Goal: Task Accomplishment & Management: Complete application form

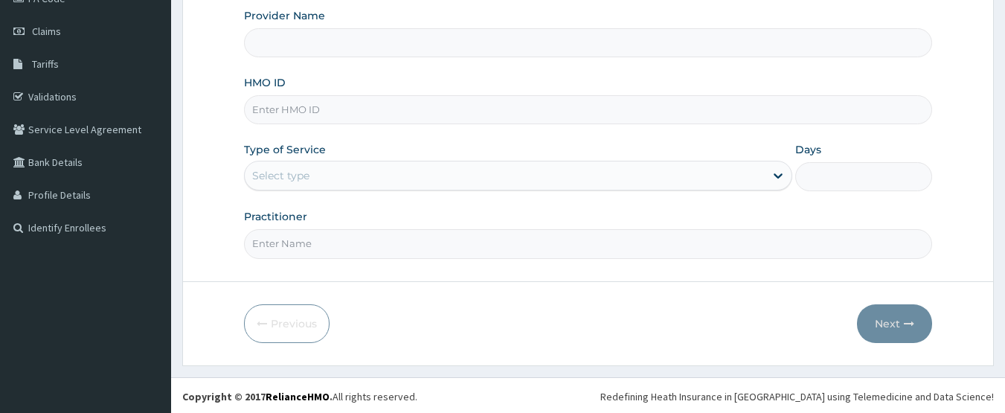
type input "Accordia Hospitals"
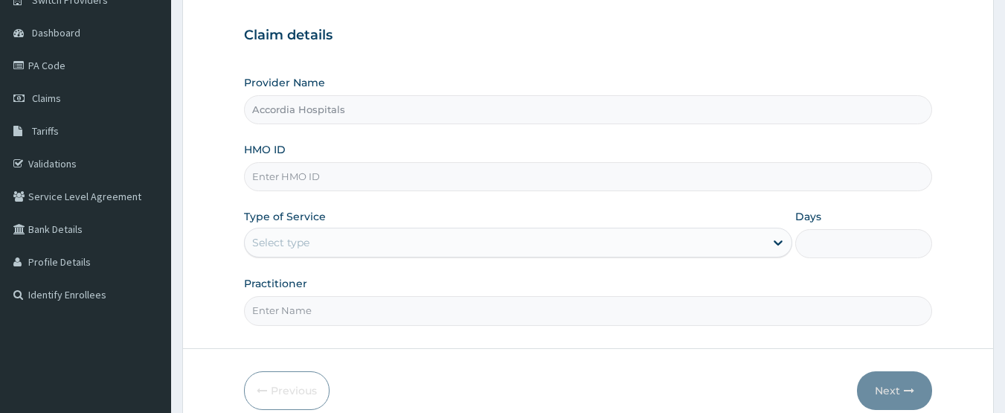
scroll to position [50, 0]
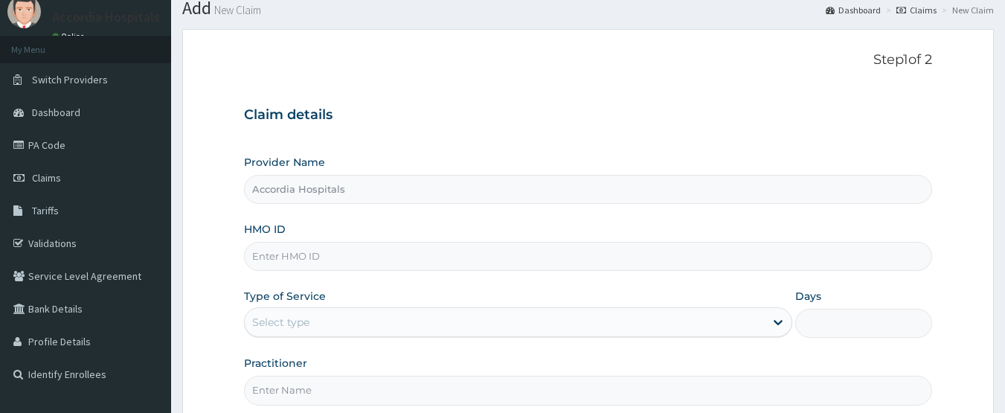
click at [297, 245] on input "HMO ID" at bounding box center [588, 256] width 689 height 29
paste input "FBO/10065/A"
click at [275, 256] on input "FBO/10065/A" at bounding box center [588, 256] width 689 height 29
type input "FBO/10065/A"
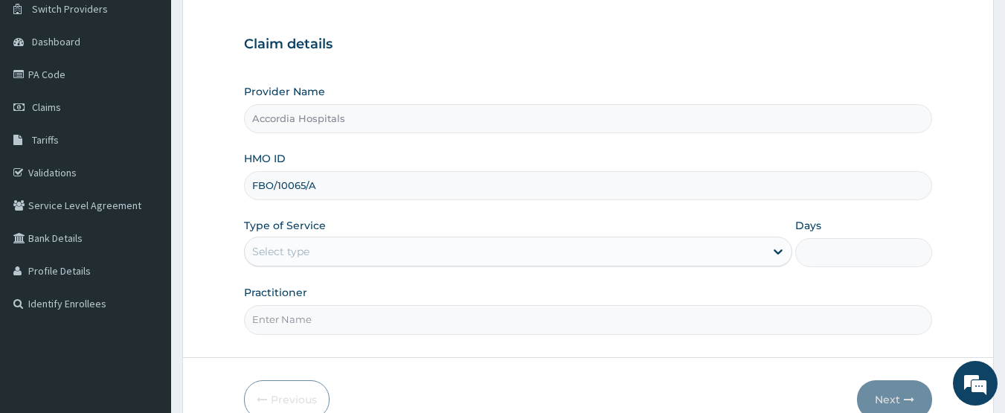
scroll to position [199, 0]
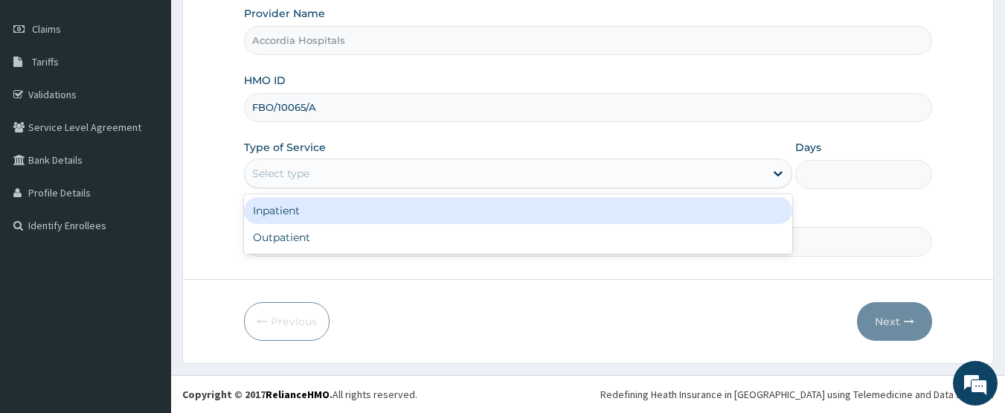
click at [286, 176] on div "Select type" at bounding box center [280, 173] width 57 height 15
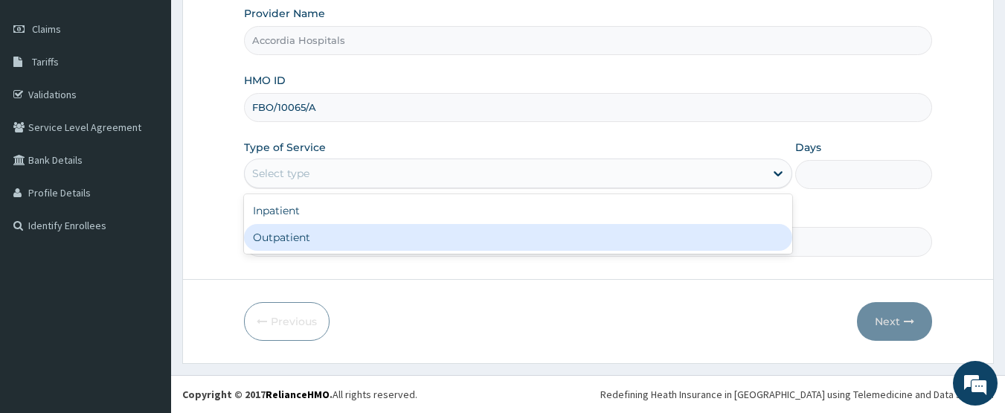
click at [320, 244] on div "Outpatient" at bounding box center [518, 237] width 548 height 27
type input "1"
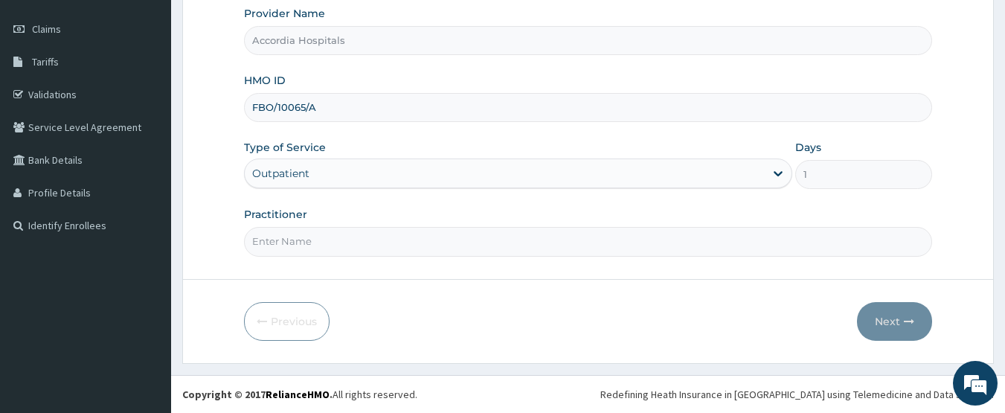
click at [308, 246] on input "Practitioner" at bounding box center [588, 241] width 689 height 29
type input "physician"
click at [895, 314] on button "Next" at bounding box center [894, 321] width 75 height 39
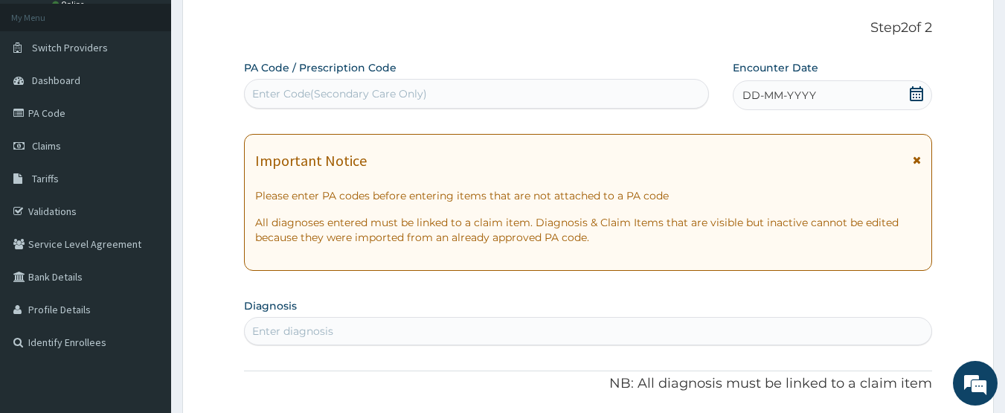
scroll to position [0, 0]
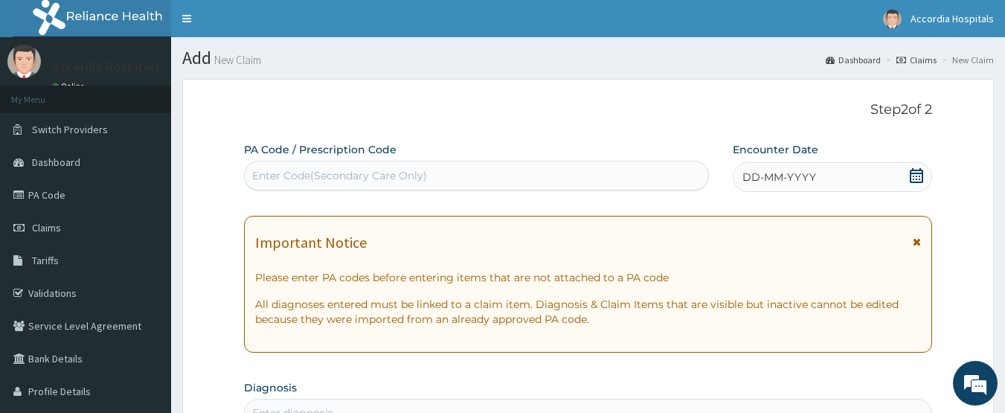
click at [283, 164] on div "Enter Code(Secondary Care Only)" at bounding box center [477, 176] width 464 height 24
paste input "PA/B5B555"
type input "PA/B5B555"
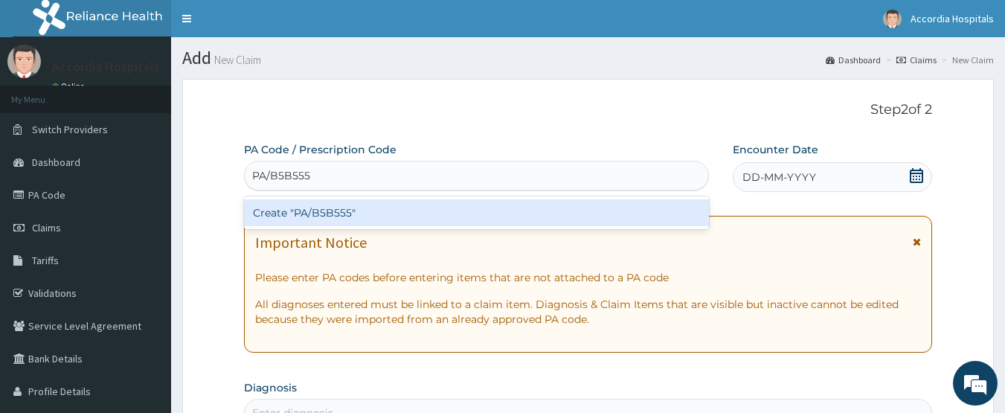
click at [340, 209] on div "Create "PA/B5B555"" at bounding box center [476, 212] width 465 height 27
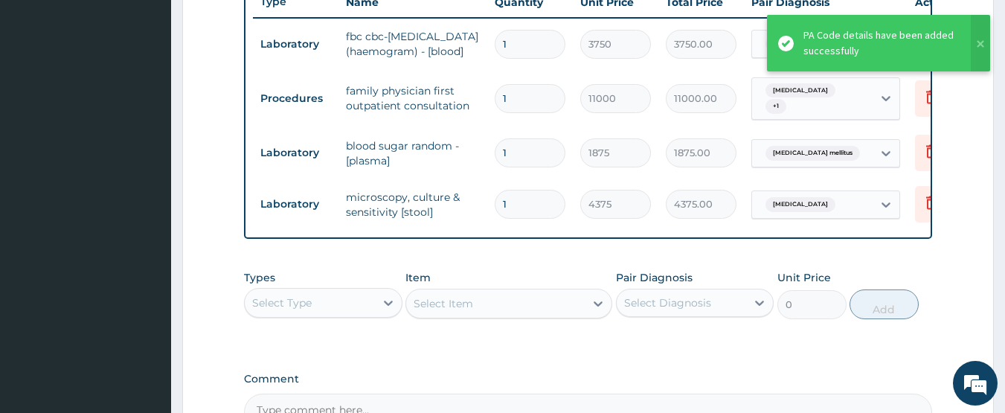
scroll to position [762, 0]
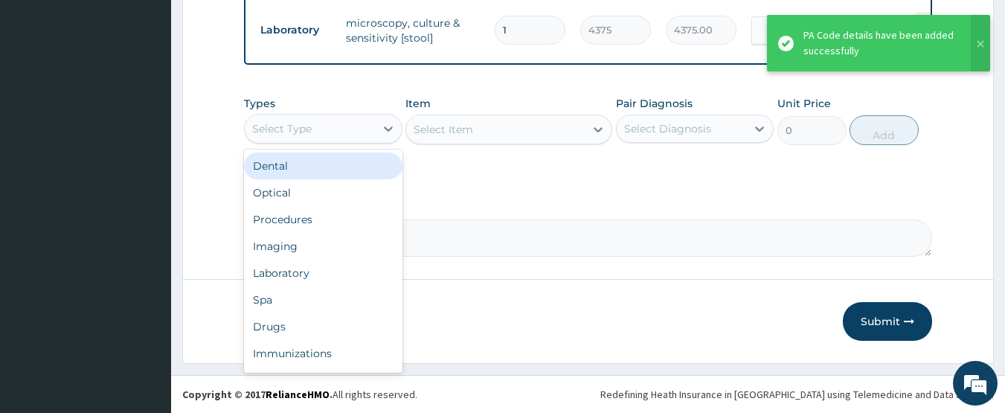
click at [341, 131] on div "Select Type" at bounding box center [310, 129] width 130 height 24
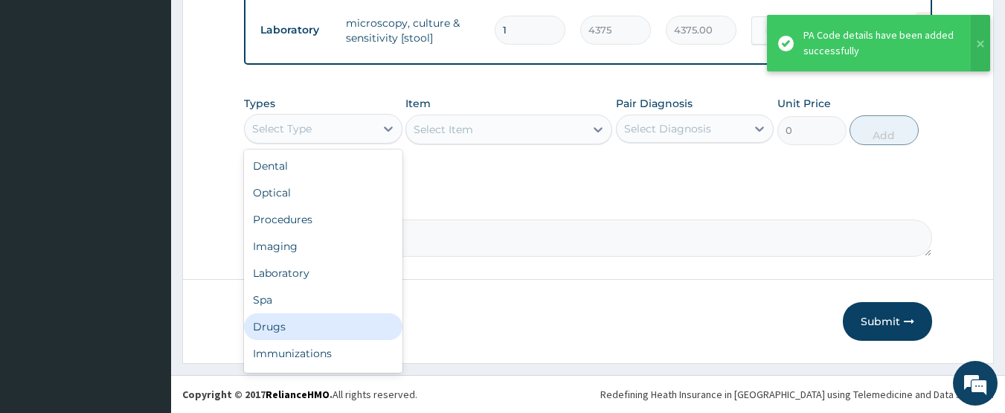
click at [324, 321] on div "Drugs" at bounding box center [323, 326] width 158 height 27
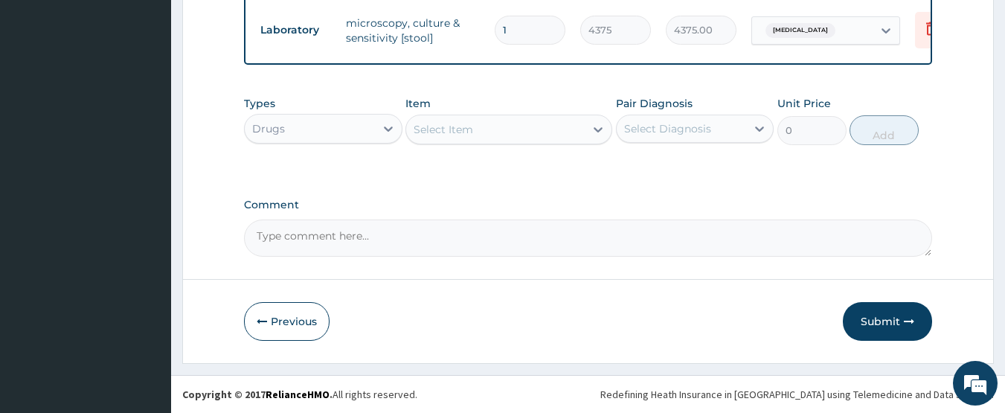
click at [468, 125] on div "Select Item" at bounding box center [442, 129] width 59 height 15
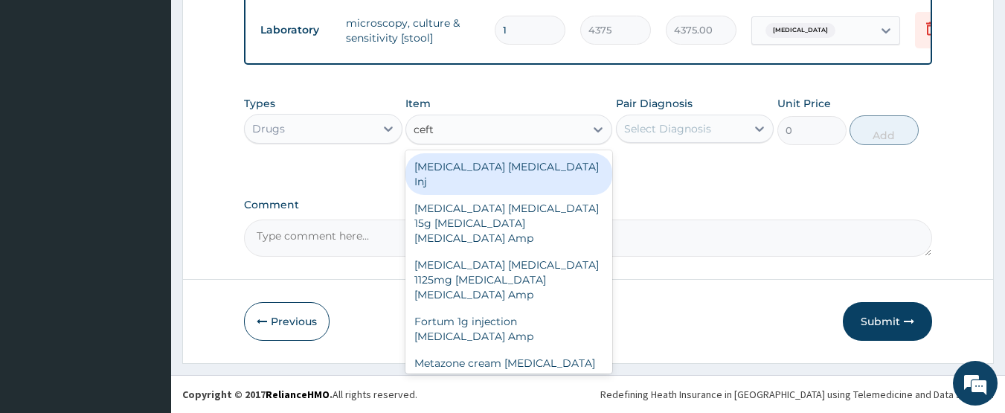
type input "ceftr"
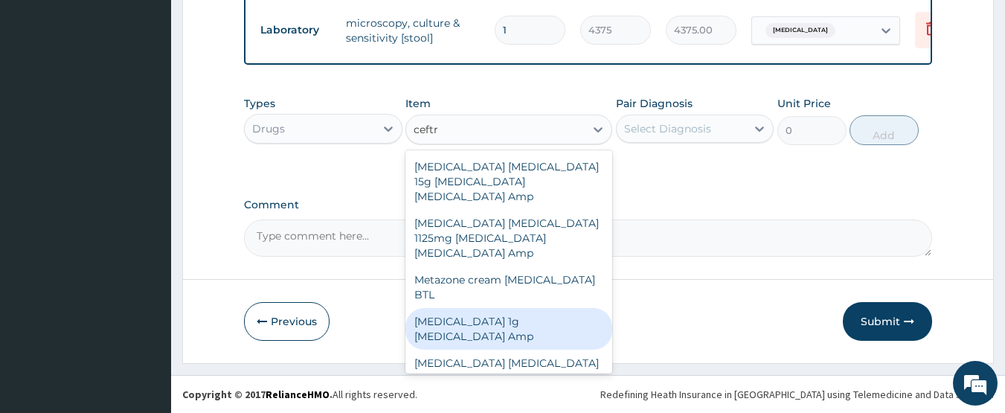
click at [500, 308] on div "[MEDICAL_DATA] 1g [MEDICAL_DATA] Amp" at bounding box center [508, 329] width 207 height 42
type input "575"
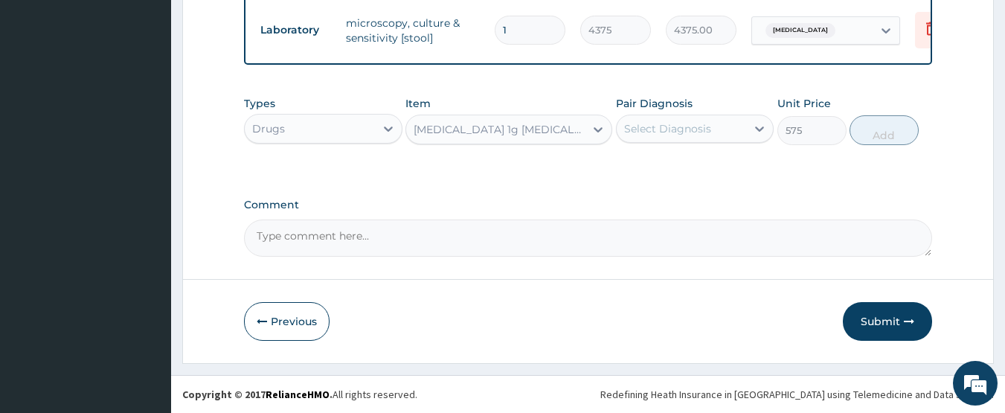
click at [525, 126] on div "[MEDICAL_DATA] 1g [MEDICAL_DATA] Amp" at bounding box center [499, 129] width 173 height 15
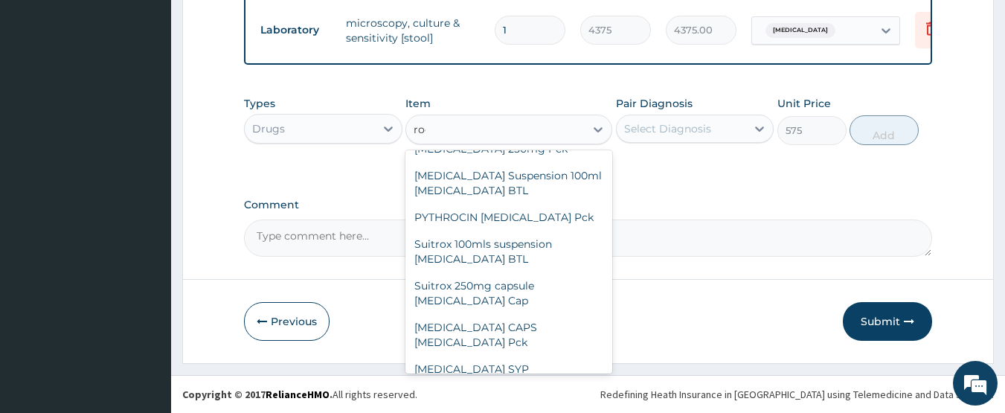
scroll to position [958, 0]
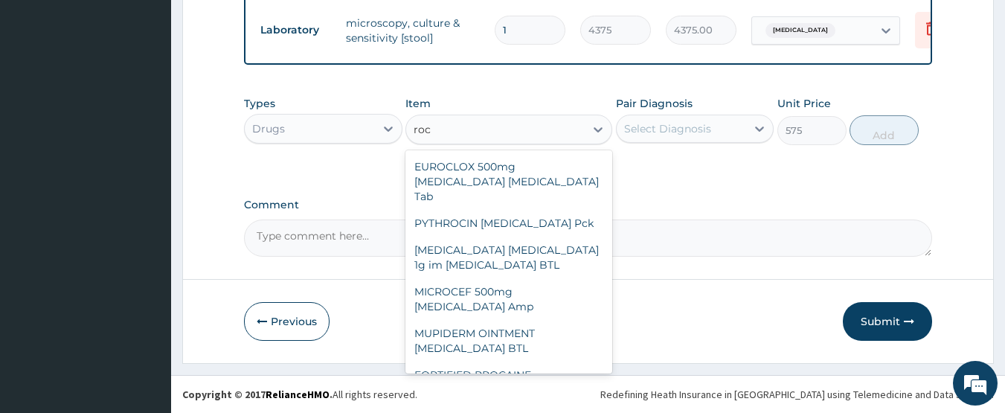
type input "roce"
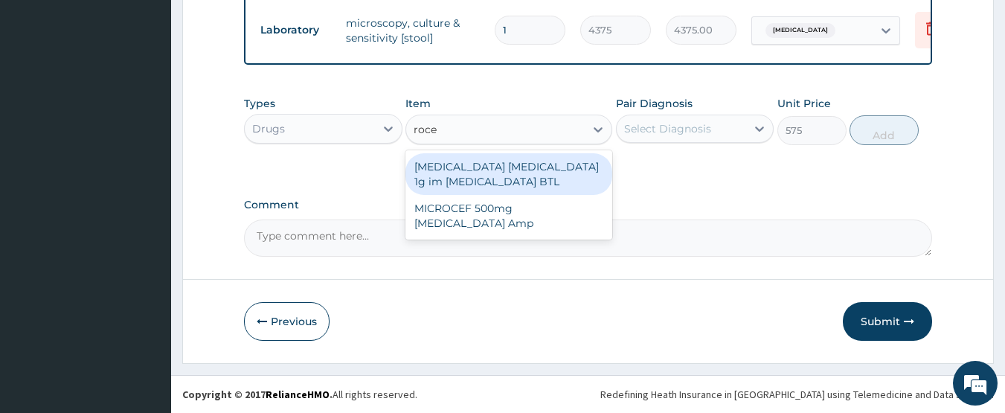
click at [535, 170] on div "[MEDICAL_DATA] [MEDICAL_DATA] 1g im [MEDICAL_DATA] BTL" at bounding box center [508, 174] width 207 height 42
type input "4945"
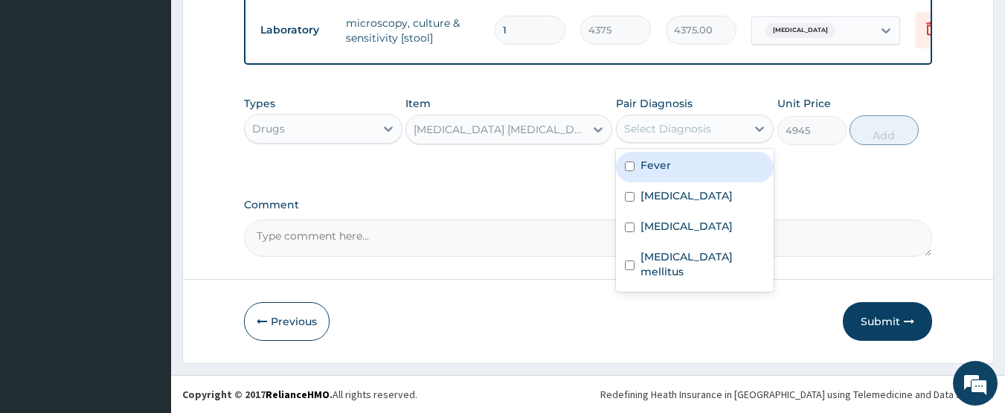
click at [650, 129] on div "Select Diagnosis" at bounding box center [667, 128] width 87 height 15
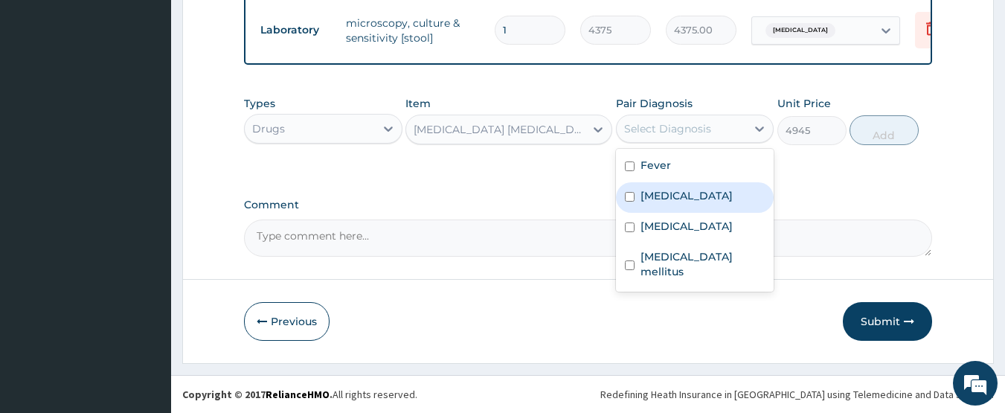
click at [669, 201] on label "[MEDICAL_DATA]" at bounding box center [686, 195] width 92 height 15
checkbox input "true"
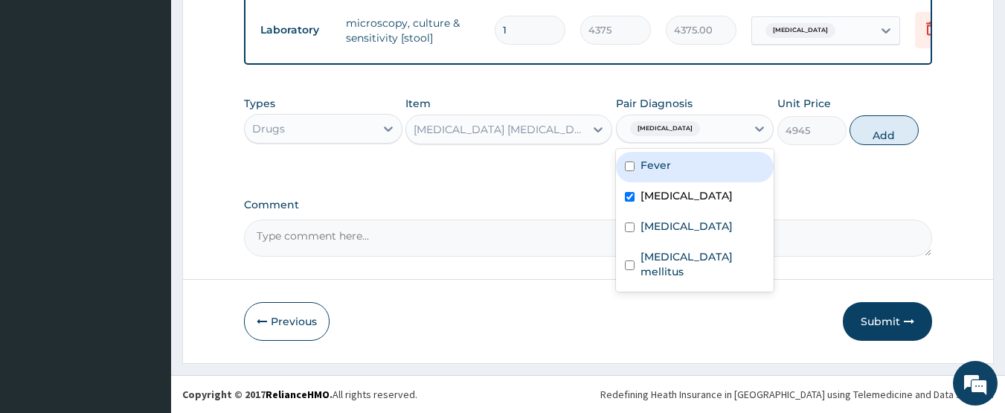
click at [654, 160] on label "Fever" at bounding box center [655, 165] width 30 height 15
checkbox input "true"
click at [883, 130] on button "Add" at bounding box center [883, 130] width 69 height 30
type input "0"
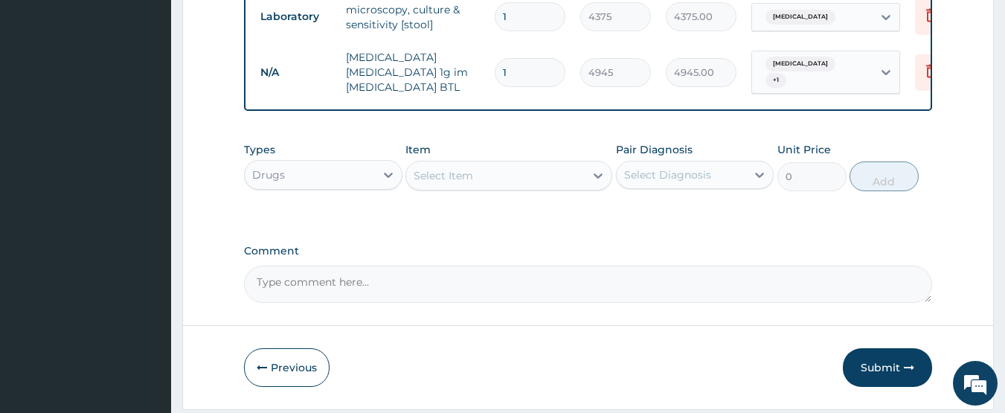
drag, startPoint x: 528, startPoint y: 81, endPoint x: 479, endPoint y: 65, distance: 51.5
click at [479, 65] on tr "N/A [MEDICAL_DATA] [MEDICAL_DATA] 1g im [MEDICAL_DATA] BTL 1 4945 4945.00 [MEDI…" at bounding box center [617, 71] width 729 height 59
type input "3"
type input "14835.00"
type input "3"
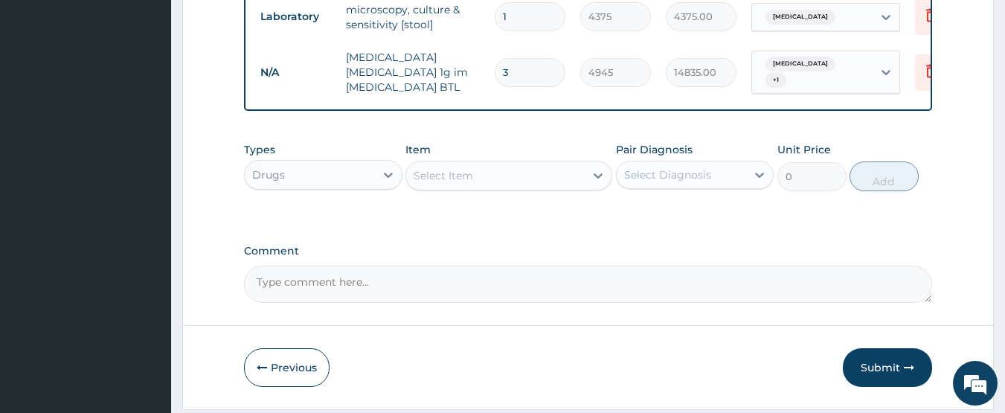
click at [526, 170] on div "Item Select Item" at bounding box center [508, 166] width 207 height 49
click at [473, 187] on div "Select Item" at bounding box center [495, 176] width 178 height 24
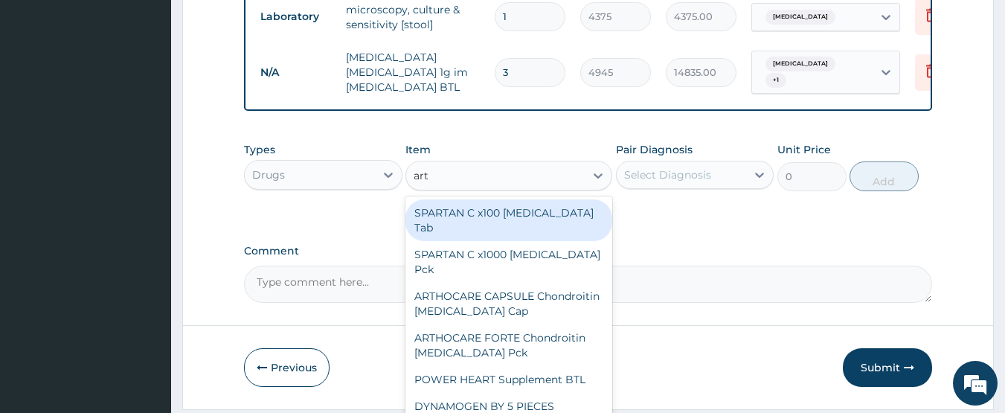
type input "arte"
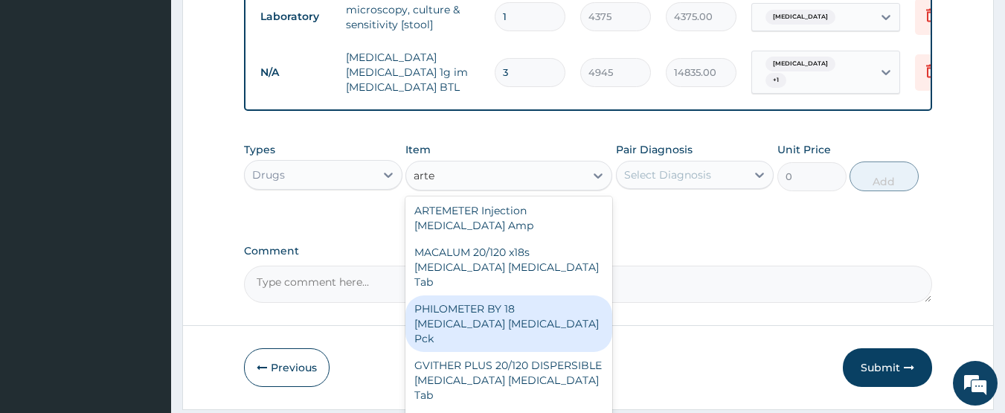
scroll to position [297, 0]
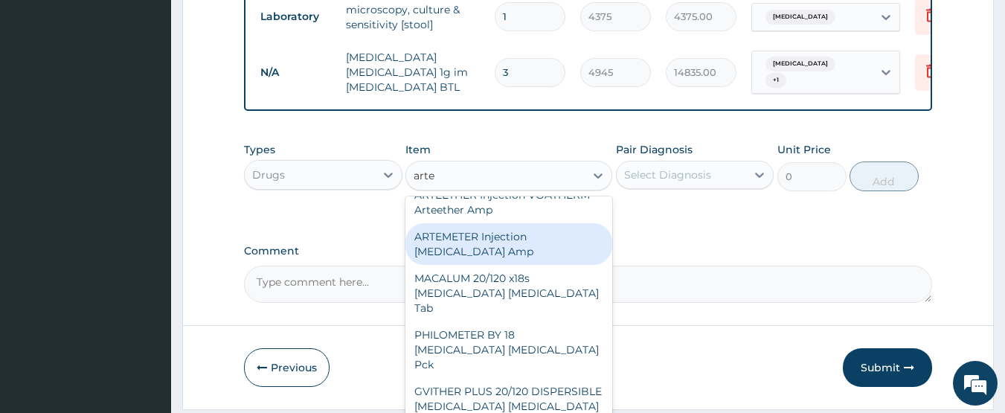
click at [491, 259] on div "ARTEMETER Injection [MEDICAL_DATA] Amp" at bounding box center [508, 244] width 207 height 42
type input "345"
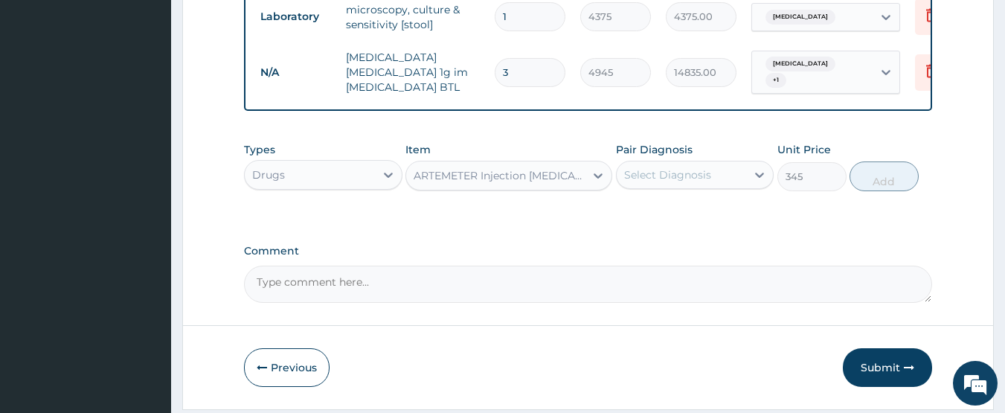
click at [657, 178] on div "Select Diagnosis" at bounding box center [681, 175] width 130 height 24
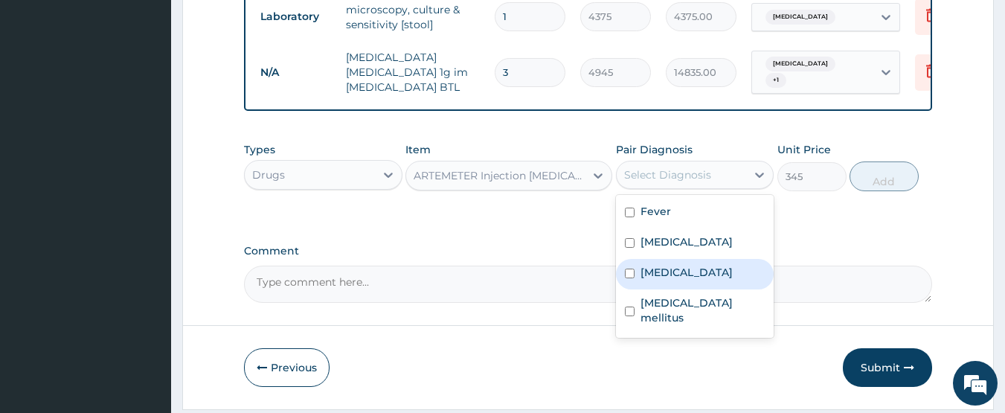
click at [671, 280] on label "[MEDICAL_DATA]" at bounding box center [686, 272] width 92 height 15
checkbox input "true"
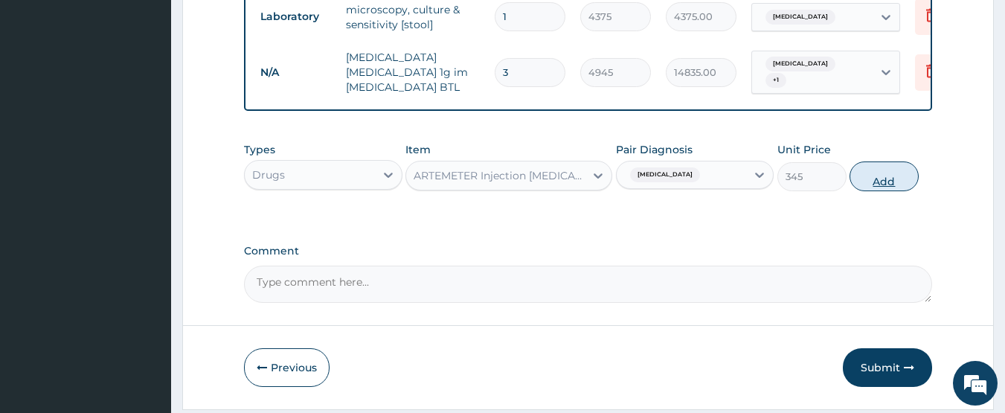
click at [877, 191] on button "Add" at bounding box center [883, 176] width 69 height 30
type input "0"
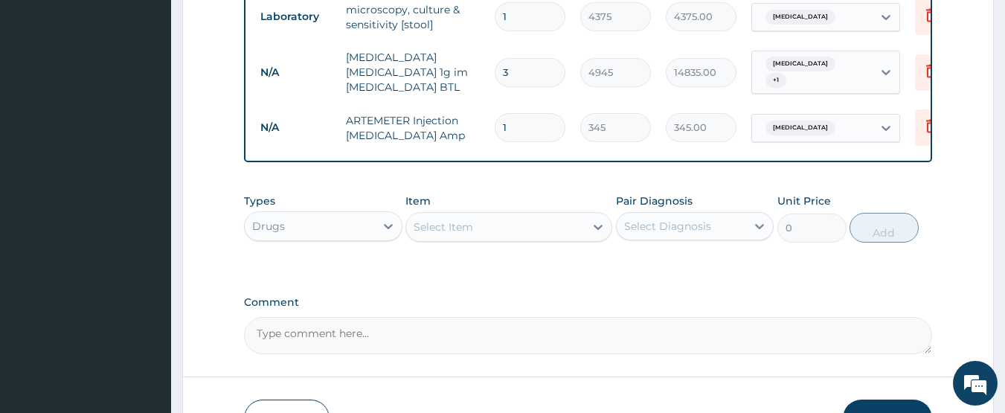
drag, startPoint x: 516, startPoint y: 134, endPoint x: 484, endPoint y: 131, distance: 32.1
click at [484, 131] on tr "N/A ARTEMETER Injection [MEDICAL_DATA] Amp 1 345 345.00 [MEDICAL_DATA] Delete" at bounding box center [617, 127] width 729 height 51
type input "6"
type input "2070.00"
type input "6"
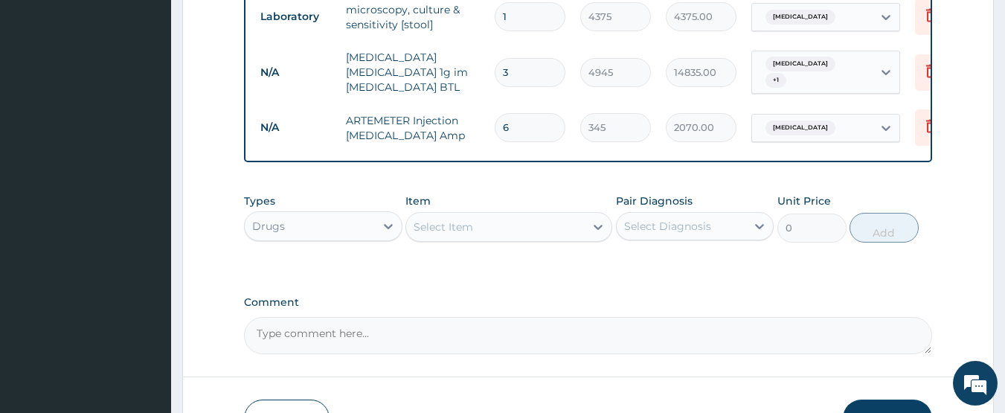
click at [608, 347] on textarea "Comment" at bounding box center [588, 335] width 689 height 37
click at [444, 234] on div "Select Item" at bounding box center [442, 226] width 59 height 15
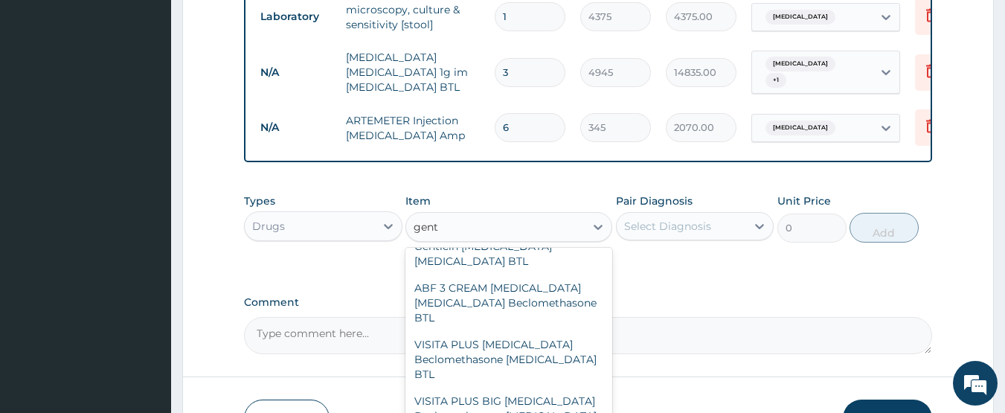
scroll to position [0, 0]
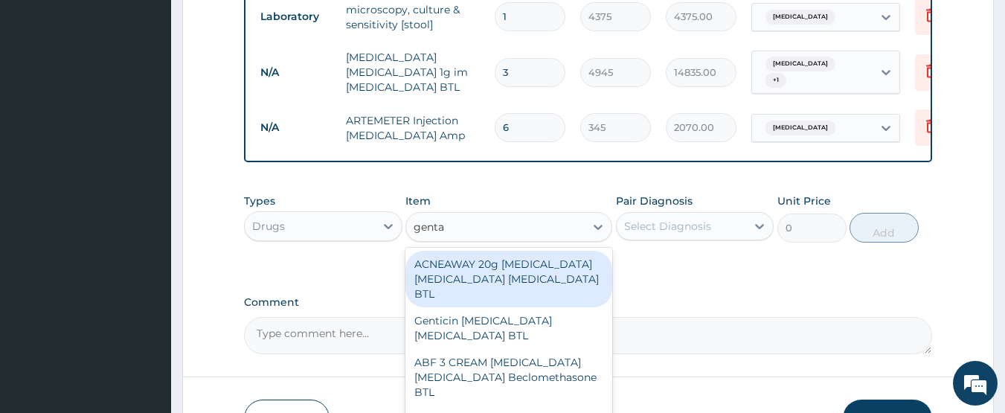
type input "gentam"
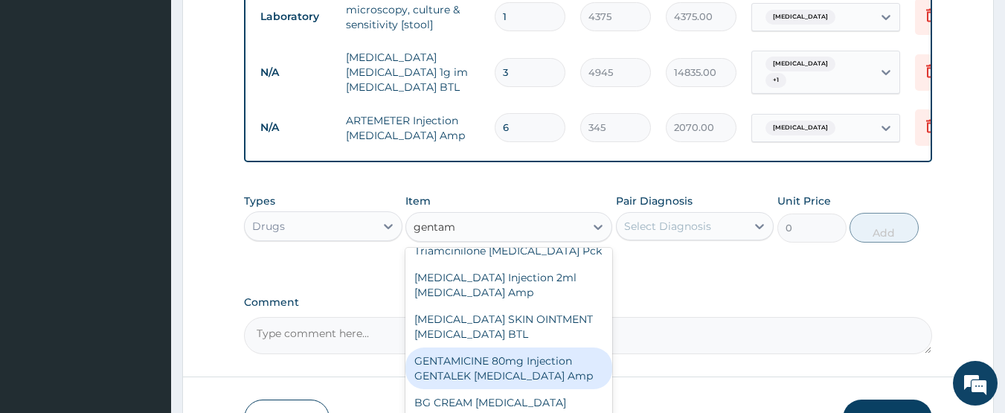
scroll to position [372, 0]
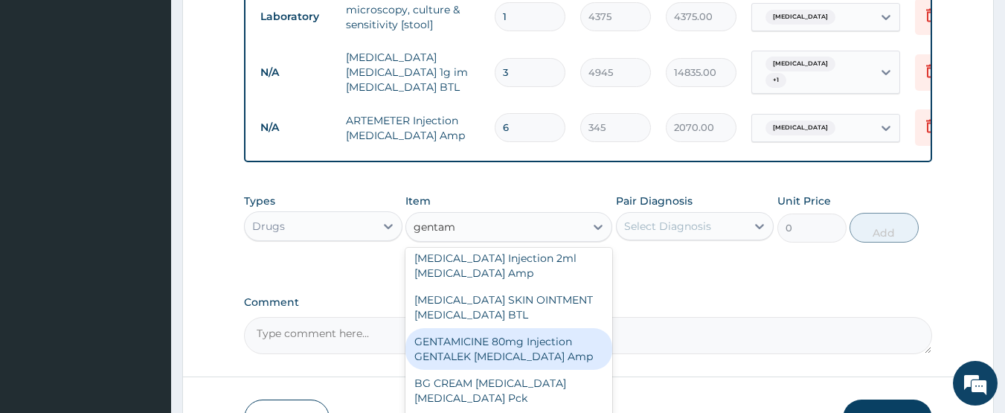
click at [500, 328] on div "GENTAMICINE 80mg Injection GENTALEK [MEDICAL_DATA] Amp" at bounding box center [508, 349] width 207 height 42
type input "345"
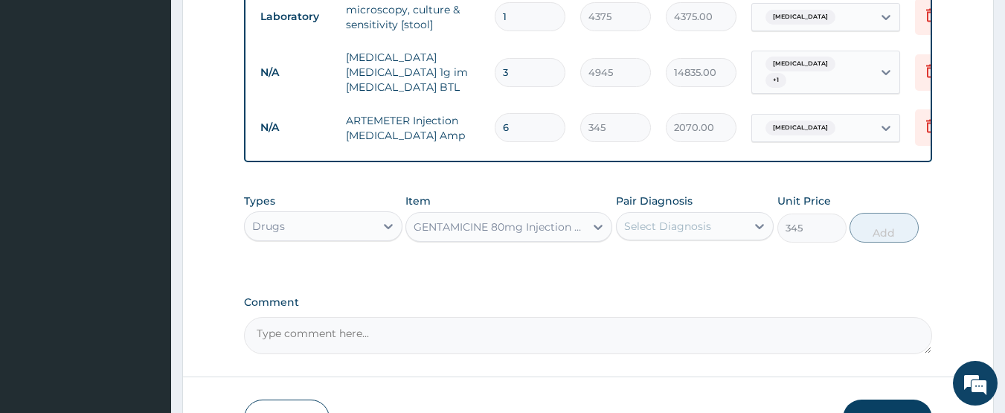
click at [675, 233] on div "Select Diagnosis" at bounding box center [667, 226] width 87 height 15
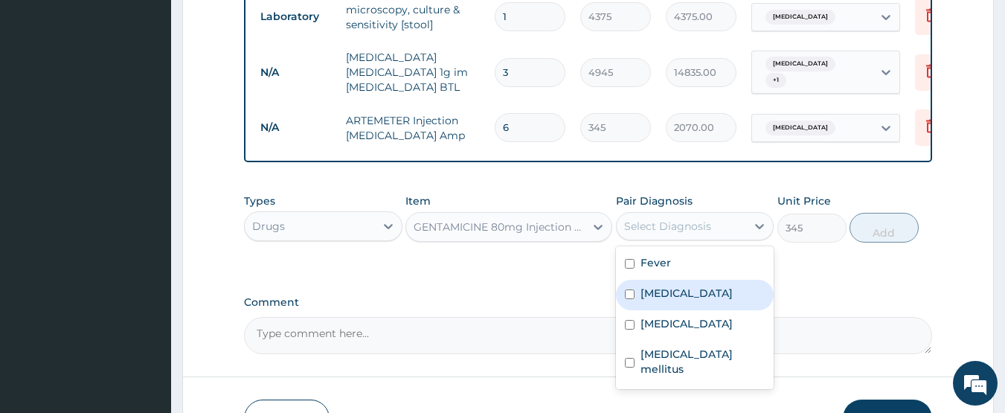
click at [682, 300] on label "[MEDICAL_DATA]" at bounding box center [686, 293] width 92 height 15
checkbox input "true"
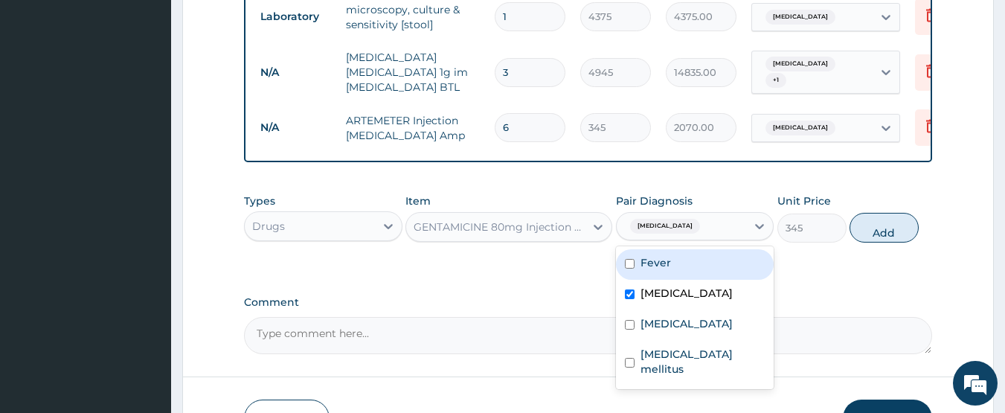
click at [660, 270] on label "Fever" at bounding box center [655, 262] width 30 height 15
checkbox input "true"
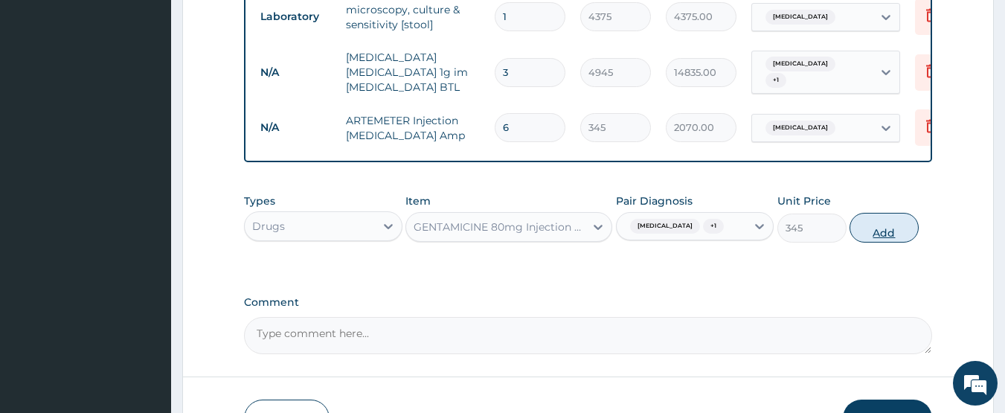
click at [889, 233] on button "Add" at bounding box center [883, 228] width 69 height 30
type input "0"
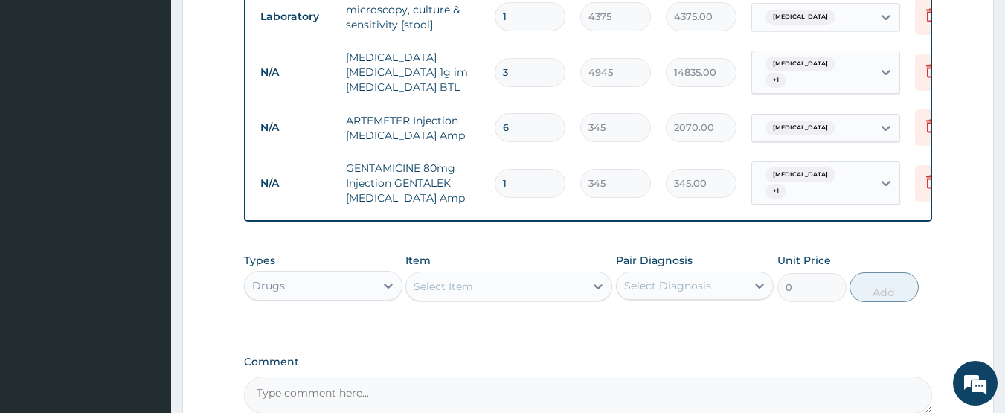
drag, startPoint x: 524, startPoint y: 186, endPoint x: 489, endPoint y: 182, distance: 35.9
click at [489, 182] on td "1" at bounding box center [530, 183] width 86 height 44
type input "10"
type input "3450.00"
type input "10"
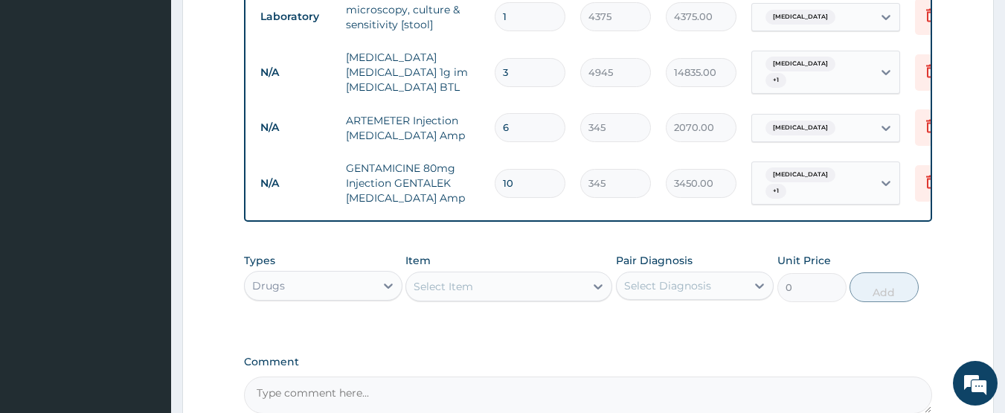
click at [439, 294] on div "Select Item" at bounding box center [442, 286] width 59 height 15
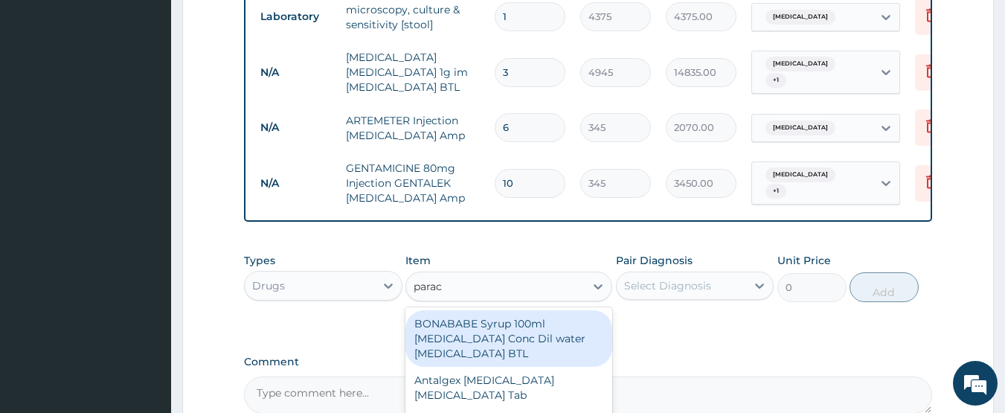
type input "parace"
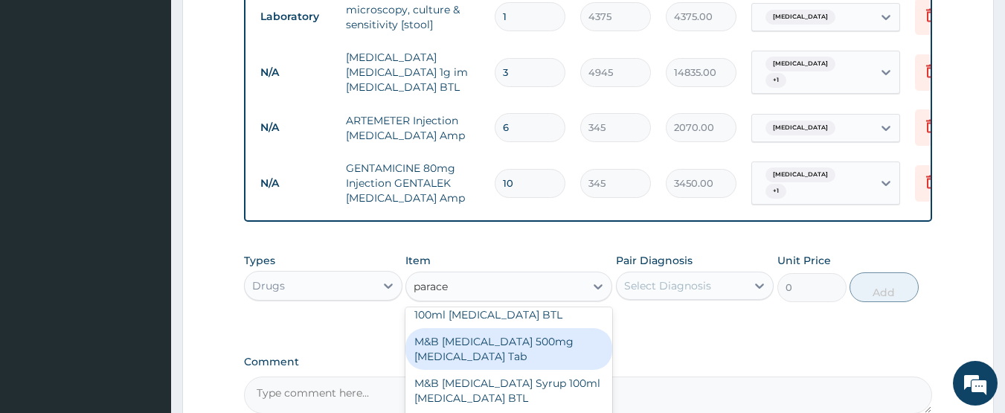
click at [483, 357] on div "M&B [MEDICAL_DATA] 500mg [MEDICAL_DATA] Tab" at bounding box center [508, 349] width 207 height 42
type input "11.5"
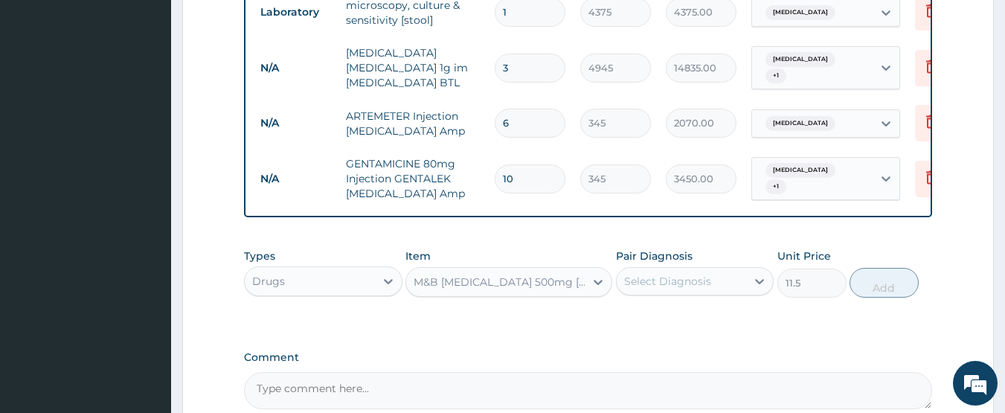
scroll to position [911, 0]
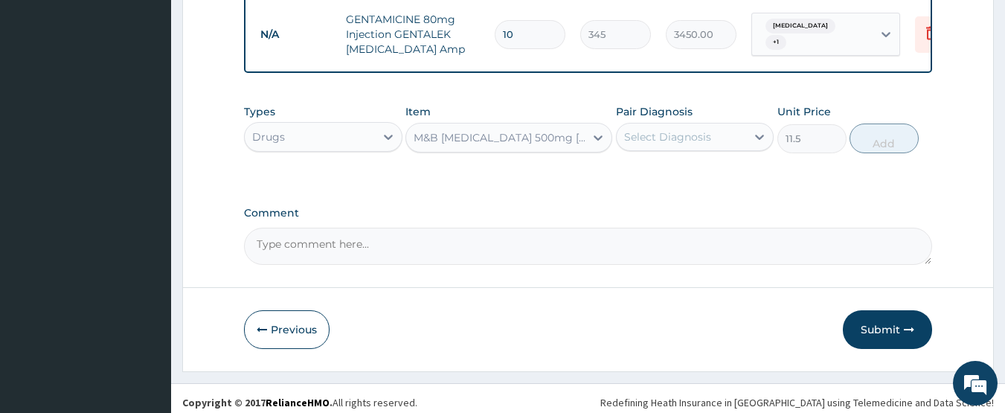
click at [672, 143] on div "Select Diagnosis" at bounding box center [667, 136] width 87 height 15
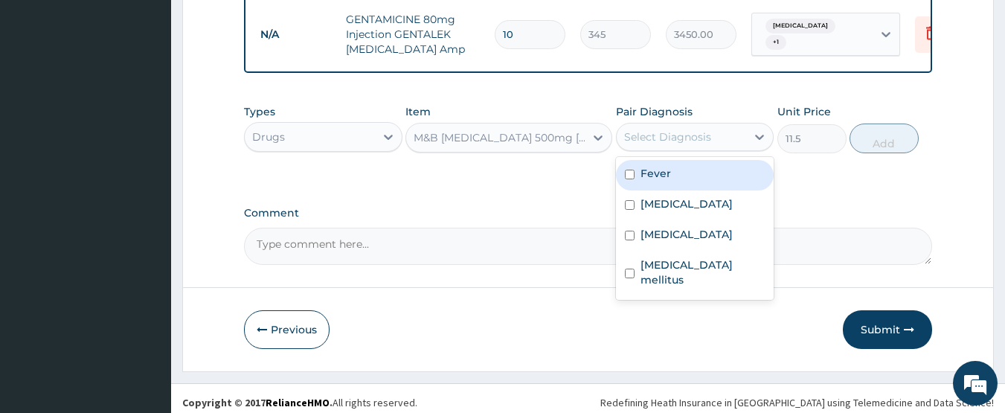
click at [675, 190] on div "Fever" at bounding box center [695, 175] width 158 height 30
checkbox input "true"
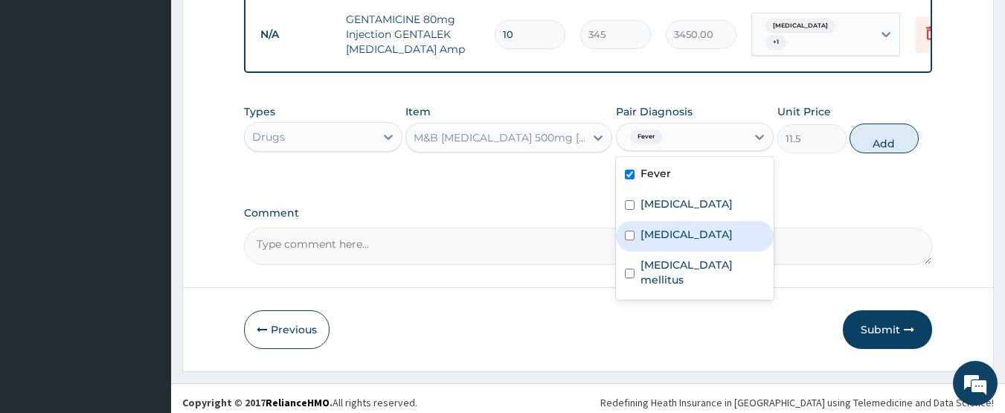
drag, startPoint x: 660, startPoint y: 245, endPoint x: 825, endPoint y: 224, distance: 166.5
click at [668, 242] on label "[MEDICAL_DATA]" at bounding box center [686, 234] width 92 height 15
checkbox input "true"
click at [884, 135] on div "Types Drugs Item M&B [MEDICAL_DATA] 500mg [MEDICAL_DATA] Tab Pair Diagnosis opt…" at bounding box center [588, 129] width 689 height 64
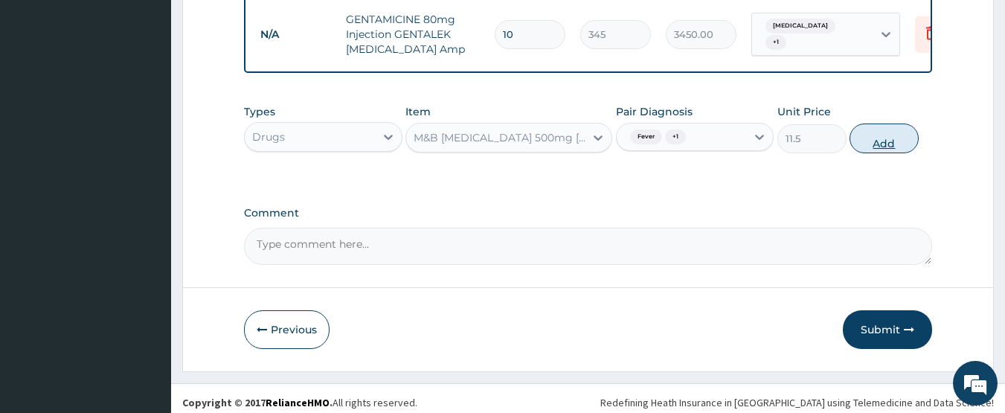
click at [881, 153] on button "Add" at bounding box center [883, 138] width 69 height 30
type input "0"
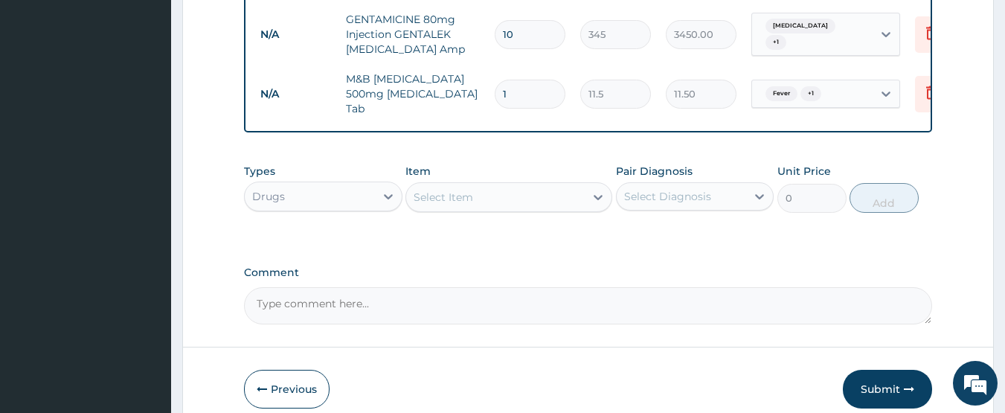
type input "18"
type input "207.00"
type input "18"
click at [483, 207] on div "Select Item" at bounding box center [495, 197] width 178 height 24
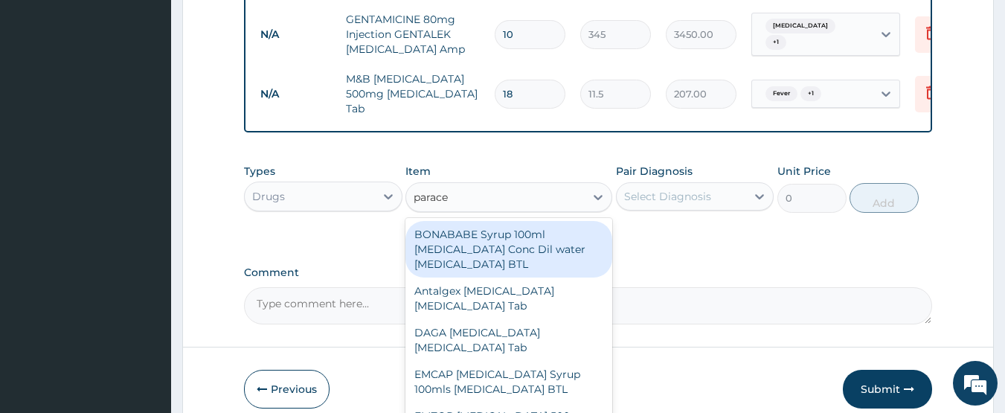
type input "paracet"
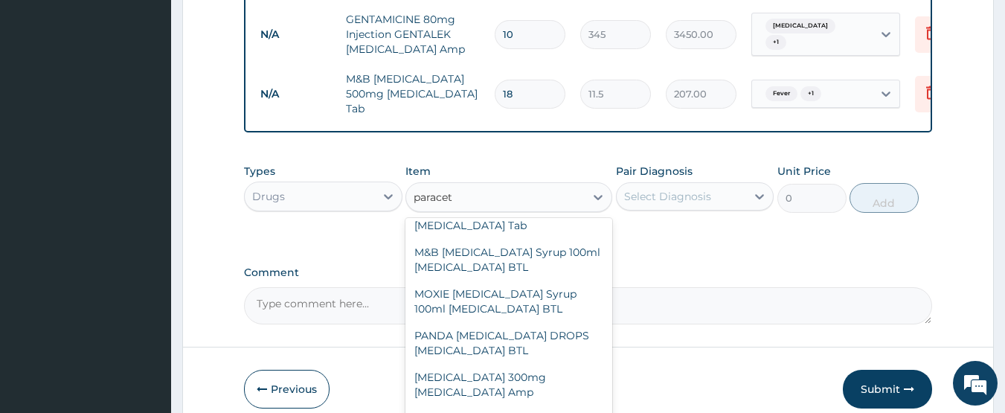
scroll to position [446, 0]
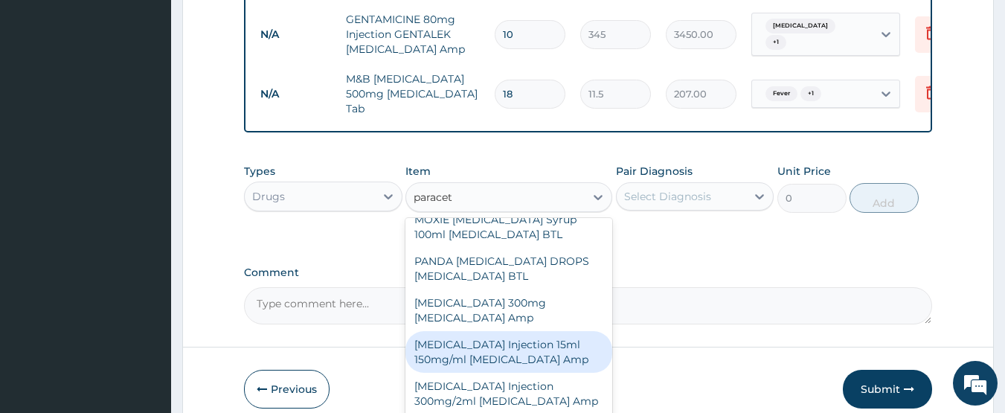
click at [490, 364] on div "[MEDICAL_DATA] Injection 15ml 150mg/ml [MEDICAL_DATA] Amp" at bounding box center [508, 352] width 207 height 42
type input "575"
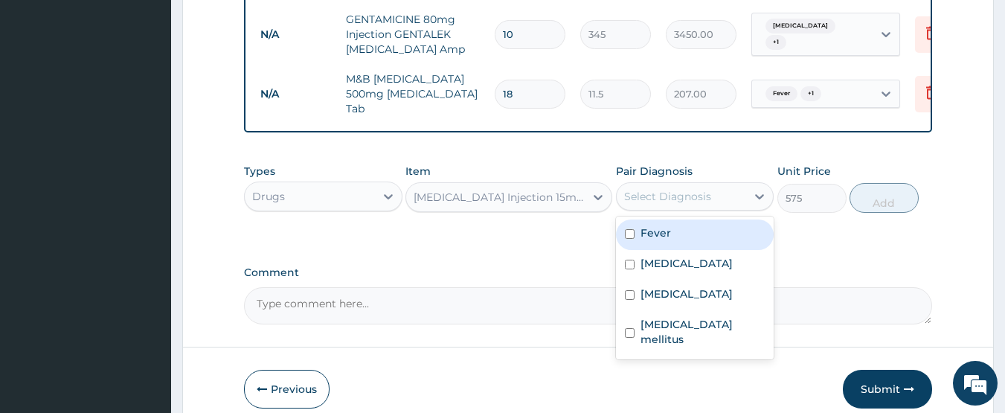
click at [694, 204] on div "Select Diagnosis" at bounding box center [667, 196] width 87 height 15
click at [664, 240] on label "Fever" at bounding box center [655, 232] width 30 height 15
checkbox input "true"
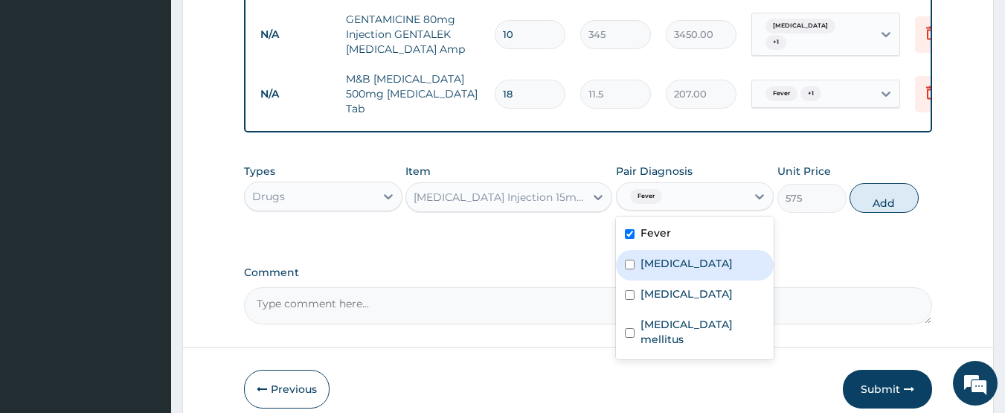
click at [674, 271] on label "[MEDICAL_DATA]" at bounding box center [686, 263] width 92 height 15
checkbox input "true"
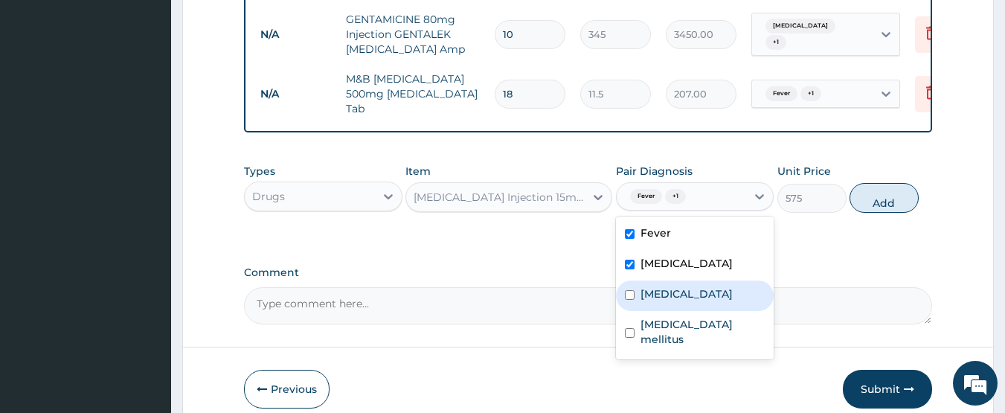
drag, startPoint x: 662, startPoint y: 309, endPoint x: 743, endPoint y: 306, distance: 81.1
click at [663, 301] on label "[MEDICAL_DATA]" at bounding box center [686, 293] width 92 height 15
checkbox input "true"
click at [883, 210] on button "Add" at bounding box center [883, 198] width 69 height 30
type input "0"
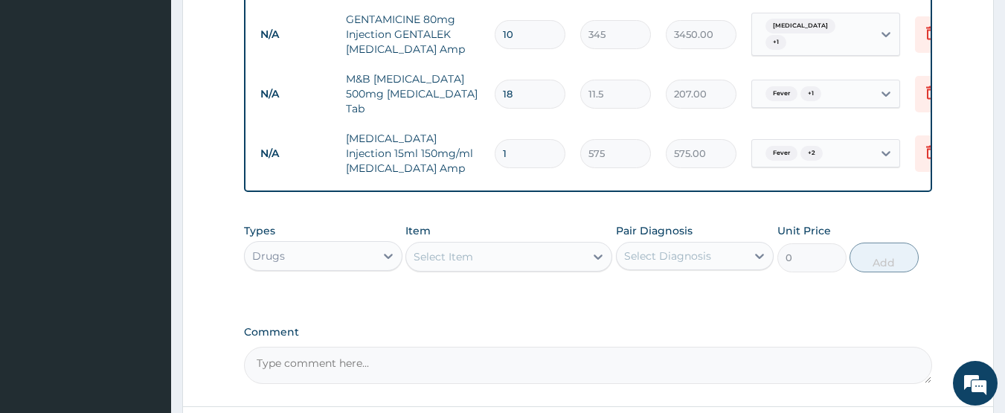
type input "0.00"
type input "7"
type input "4025.00"
type input "0.00"
type input "5"
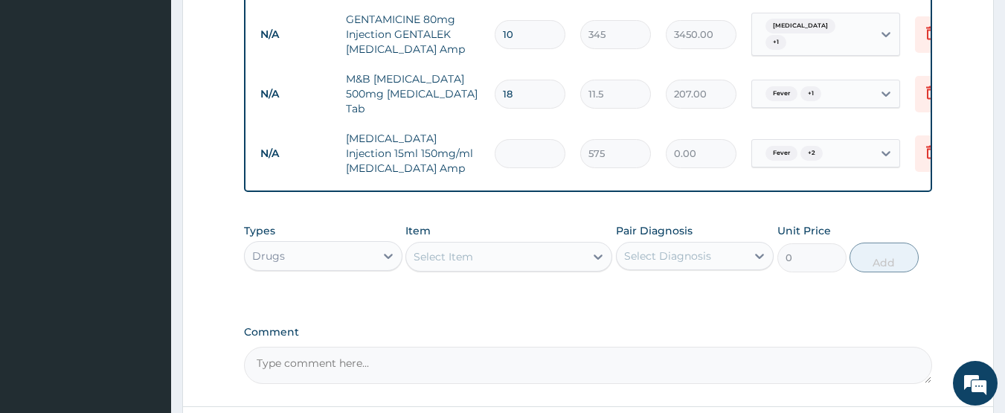
type input "2875.00"
type input "5"
click at [442, 264] on div "Select Item" at bounding box center [442, 256] width 59 height 15
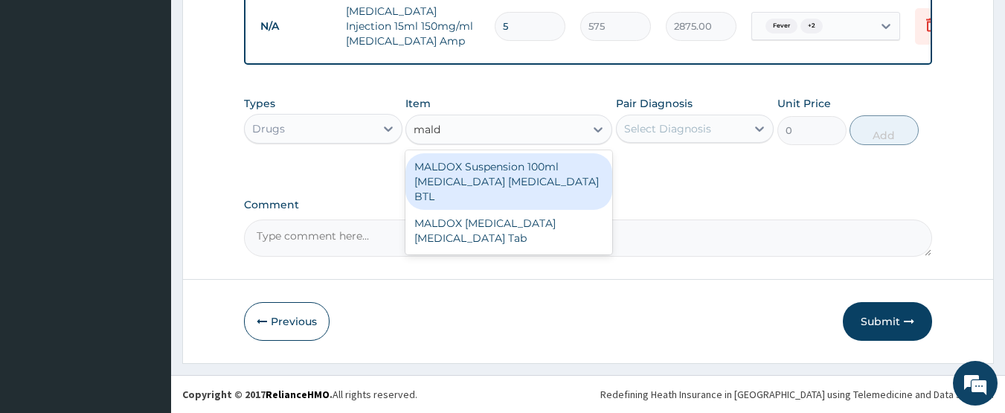
scroll to position [0, 0]
type input "maldo"
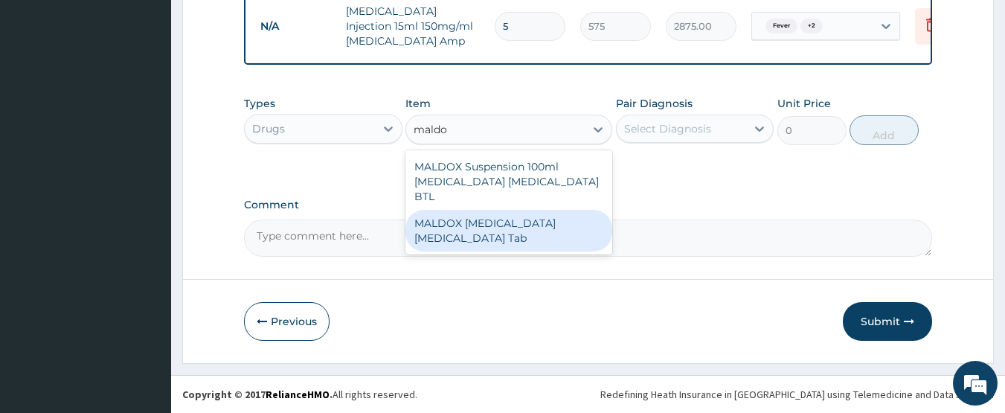
click at [468, 222] on div "MALDOX [MEDICAL_DATA] [MEDICAL_DATA] Tab" at bounding box center [508, 231] width 207 height 42
type input "345"
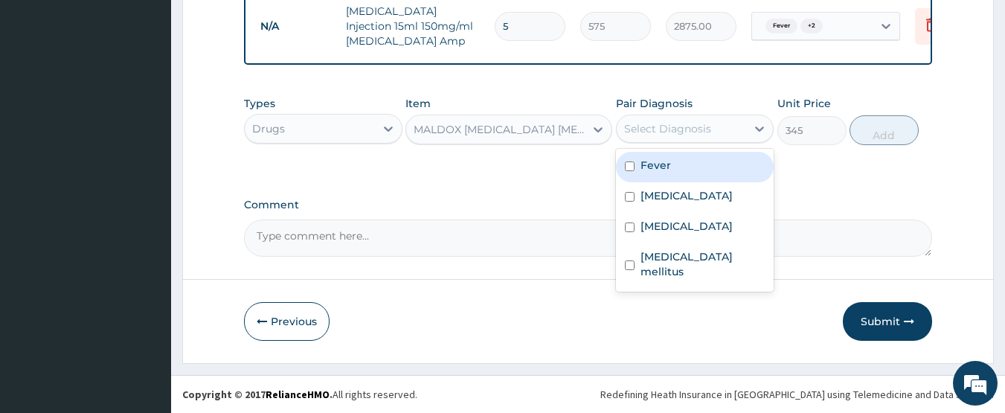
click at [691, 122] on div "Select Diagnosis" at bounding box center [667, 128] width 87 height 15
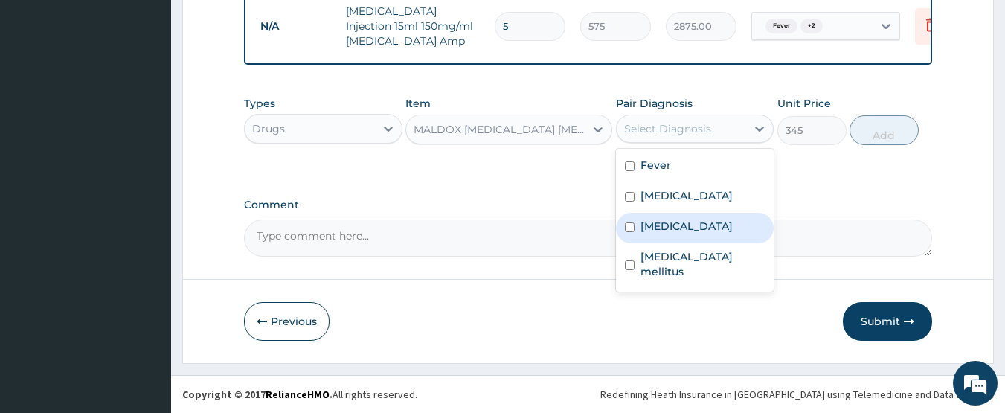
click at [660, 224] on label "[MEDICAL_DATA]" at bounding box center [686, 226] width 92 height 15
checkbox input "true"
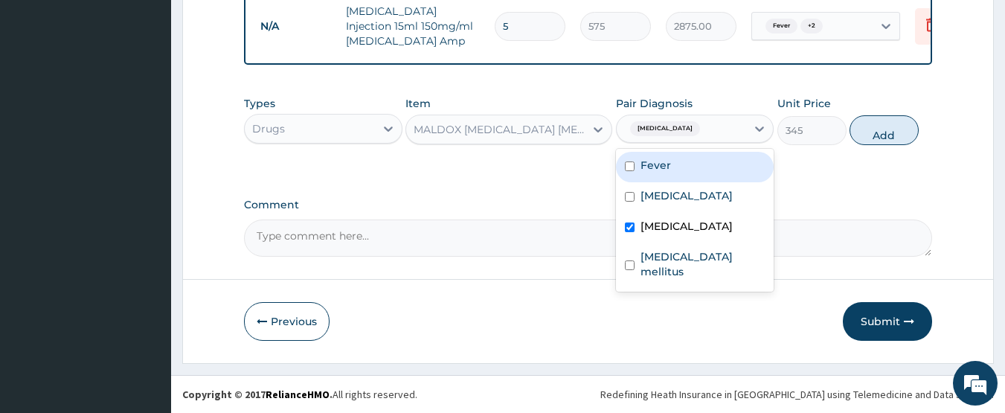
click at [830, 120] on div "Types Drugs Item MALDOX [MEDICAL_DATA] [MEDICAL_DATA] Tab Pair Diagnosis option…" at bounding box center [588, 120] width 689 height 64
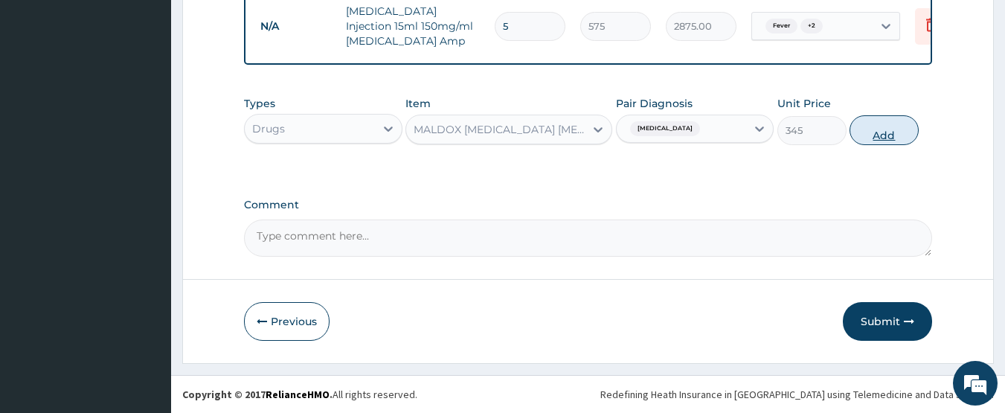
click at [859, 124] on button "Add" at bounding box center [883, 130] width 69 height 30
type input "0"
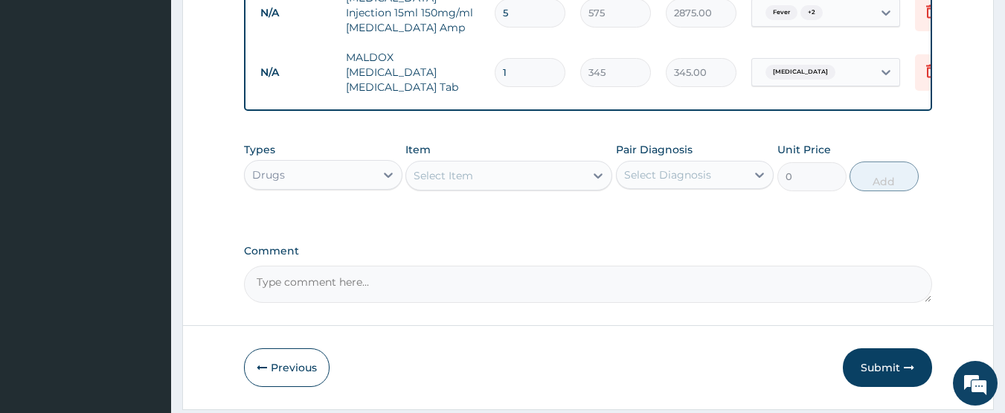
drag, startPoint x: 529, startPoint y: 72, endPoint x: 439, endPoint y: 65, distance: 90.3
click at [439, 65] on tr "N/A MALDOX [MEDICAL_DATA] [MEDICAL_DATA] Tab 1 345 345.00 [MEDICAL_DATA] Delete" at bounding box center [617, 71] width 729 height 59
type input "3"
type input "1035.00"
type input "3"
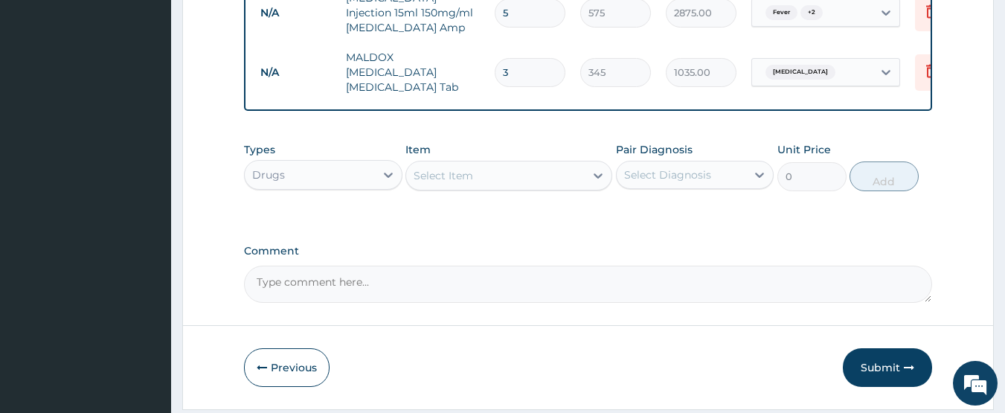
click at [586, 277] on textarea "Comment" at bounding box center [588, 283] width 689 height 37
click at [468, 181] on div "Select Item" at bounding box center [442, 175] width 59 height 15
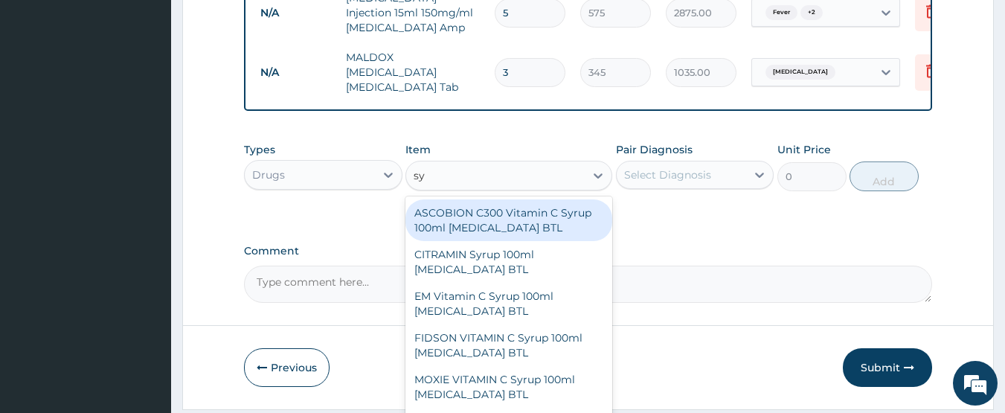
type input "s"
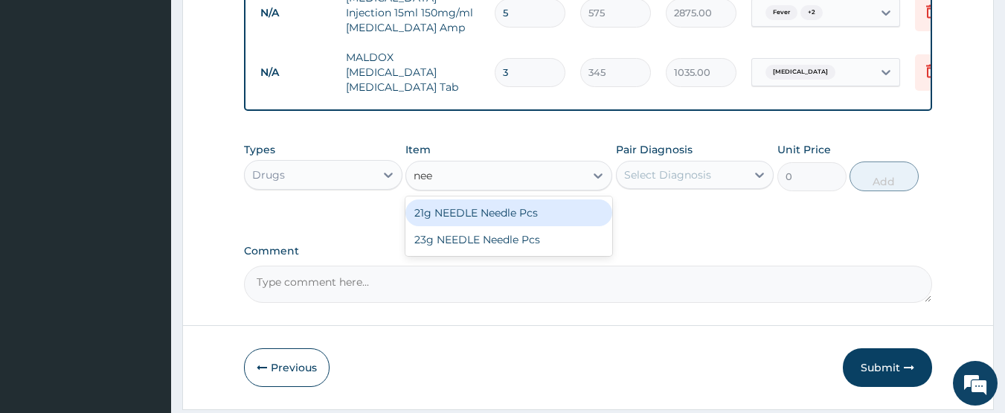
type input "need"
click at [486, 222] on div "21g NEEDLE Needle Pcs" at bounding box center [508, 212] width 207 height 27
type input "23"
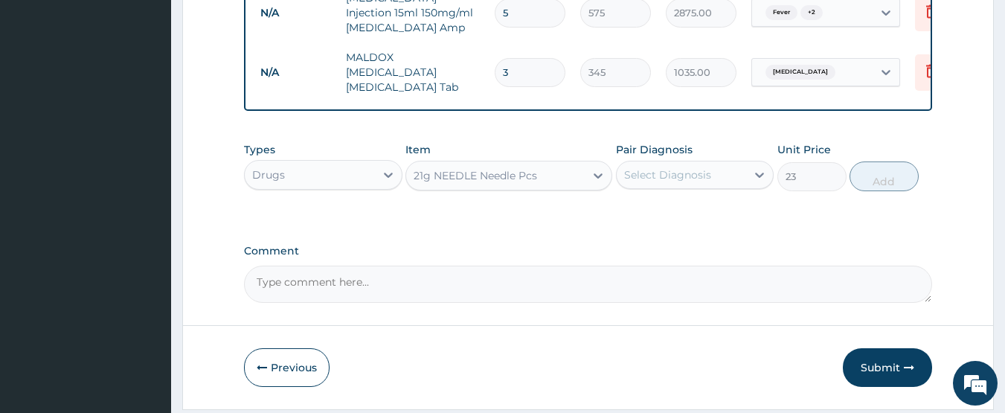
click at [650, 182] on div "Select Diagnosis" at bounding box center [667, 174] width 87 height 15
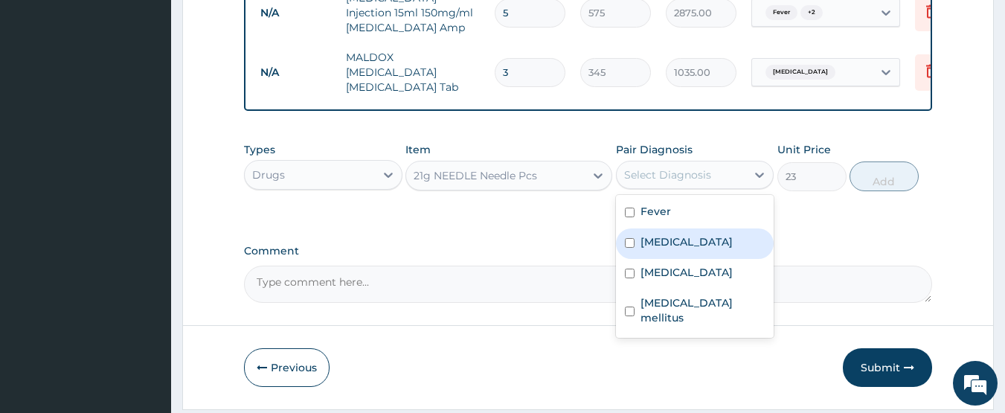
click at [667, 243] on label "[MEDICAL_DATA]" at bounding box center [686, 241] width 92 height 15
checkbox input "true"
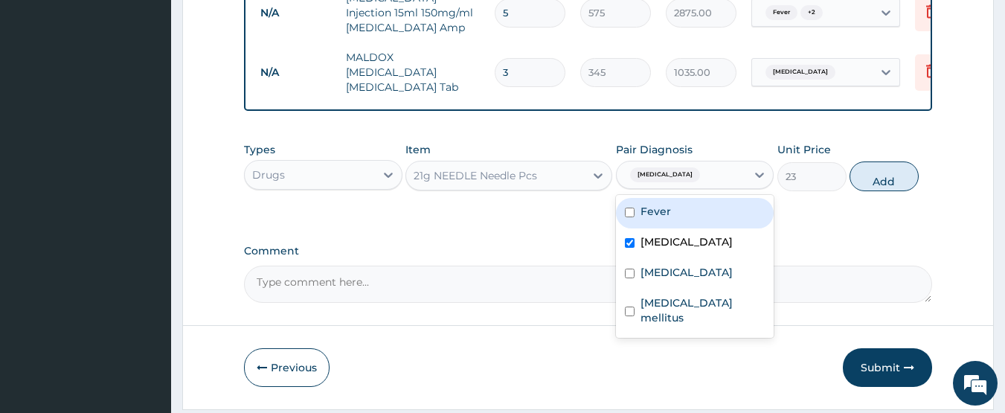
drag, startPoint x: 643, startPoint y: 215, endPoint x: 764, endPoint y: 219, distance: 121.3
click at [645, 216] on label "Fever" at bounding box center [655, 211] width 30 height 15
checkbox input "true"
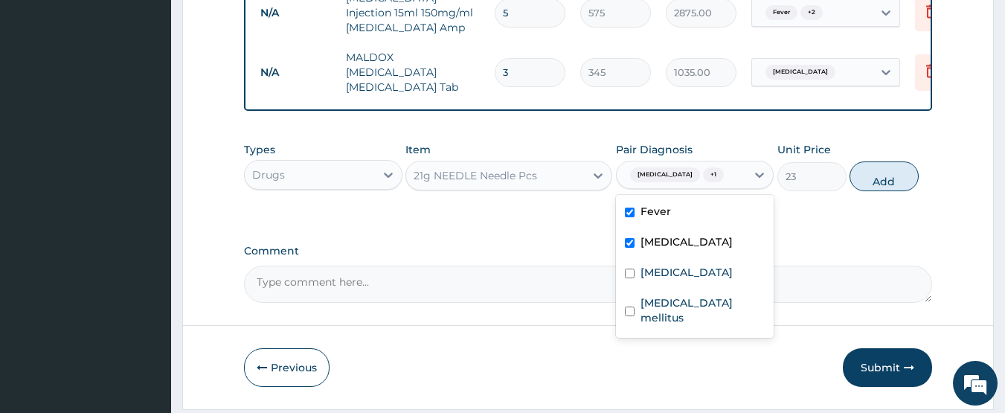
click at [876, 181] on button "Add" at bounding box center [883, 176] width 69 height 30
type input "0"
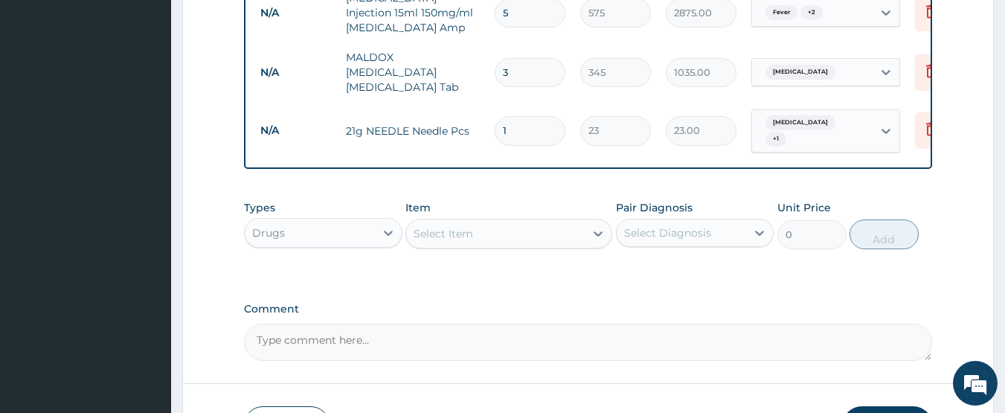
drag, startPoint x: 535, startPoint y: 124, endPoint x: 494, endPoint y: 118, distance: 42.1
click at [496, 119] on input "1" at bounding box center [529, 130] width 71 height 29
type input "10"
type input "230.00"
type input "10"
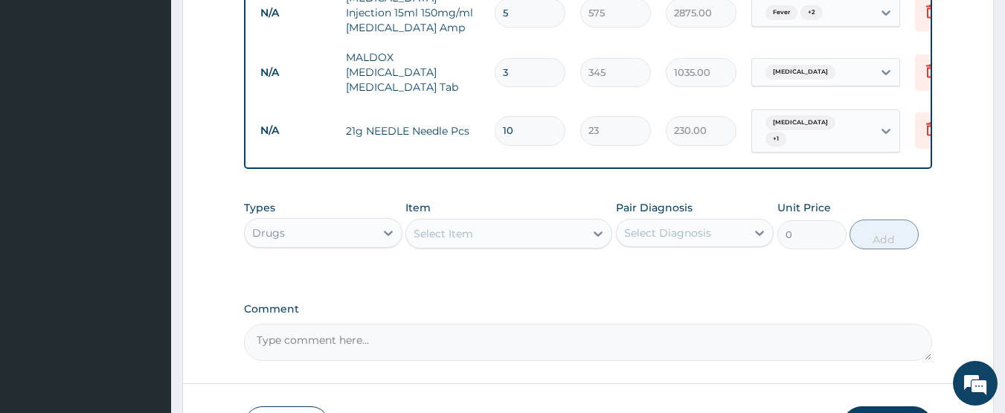
click at [527, 251] on div "Types Drugs Item Select Item Pair Diagnosis Select Diagnosis Unit Price 0 Add" at bounding box center [588, 225] width 689 height 64
click at [350, 232] on div "Drugs" at bounding box center [310, 233] width 130 height 24
click at [460, 238] on div "Select Item" at bounding box center [442, 233] width 59 height 15
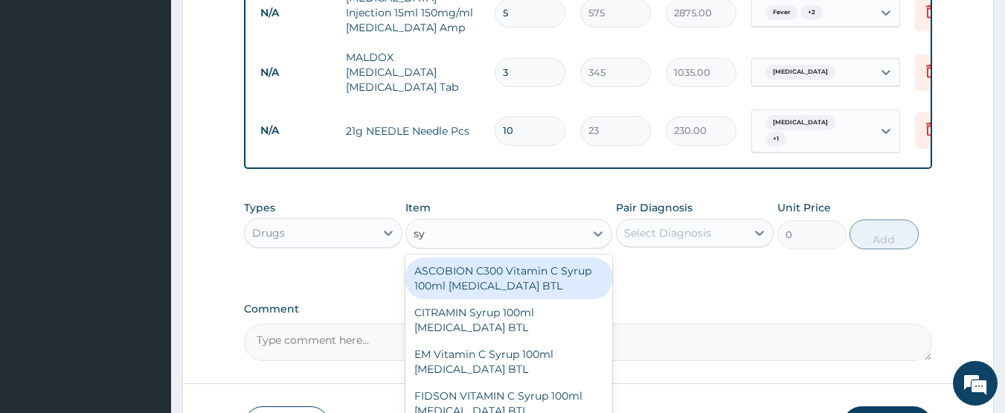
type input "s"
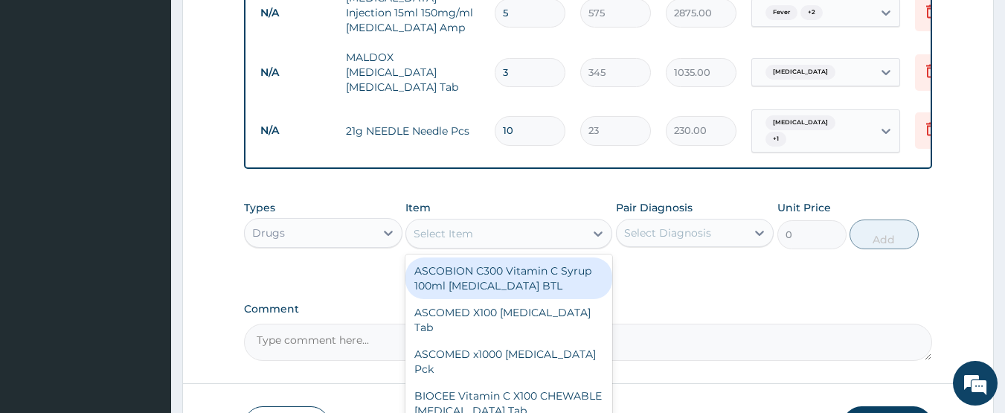
click at [830, 314] on div "Comment" at bounding box center [588, 332] width 689 height 58
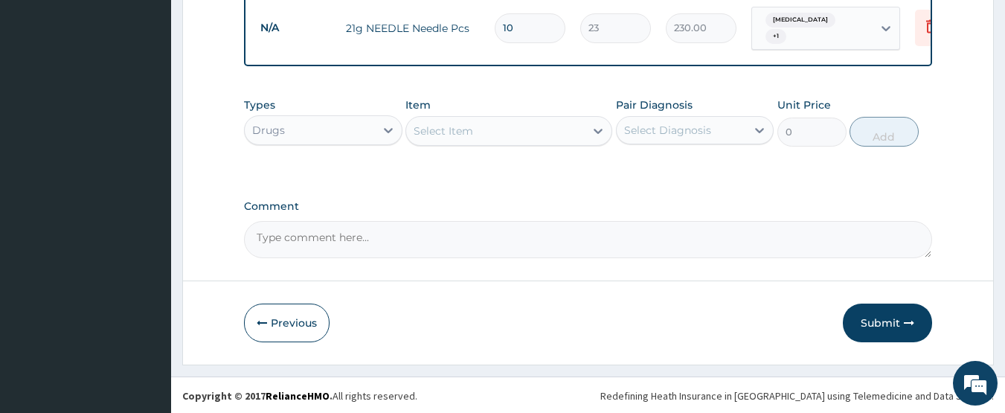
click at [882, 313] on button "Submit" at bounding box center [886, 322] width 89 height 39
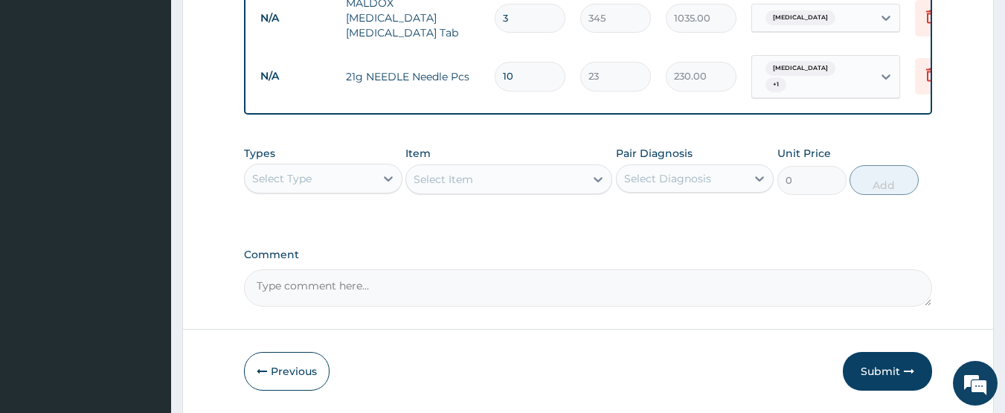
scroll to position [1154, 0]
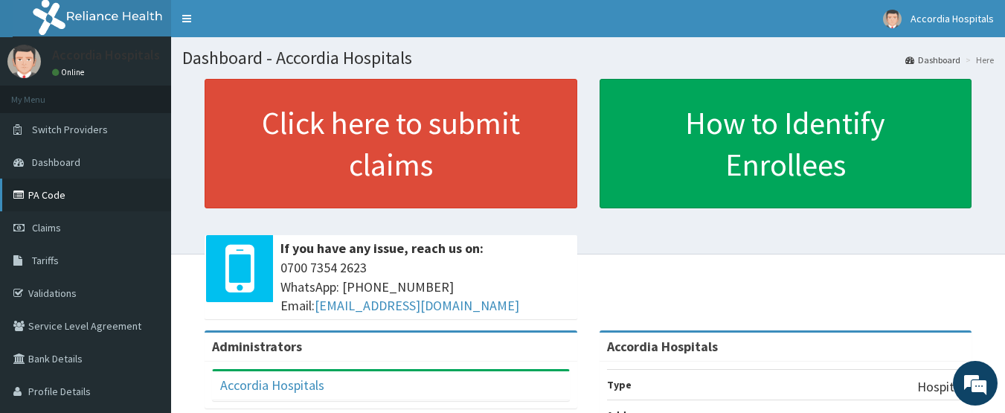
drag, startPoint x: 50, startPoint y: 193, endPoint x: 66, endPoint y: 189, distance: 17.0
click at [51, 193] on link "PA Code" at bounding box center [85, 194] width 171 height 33
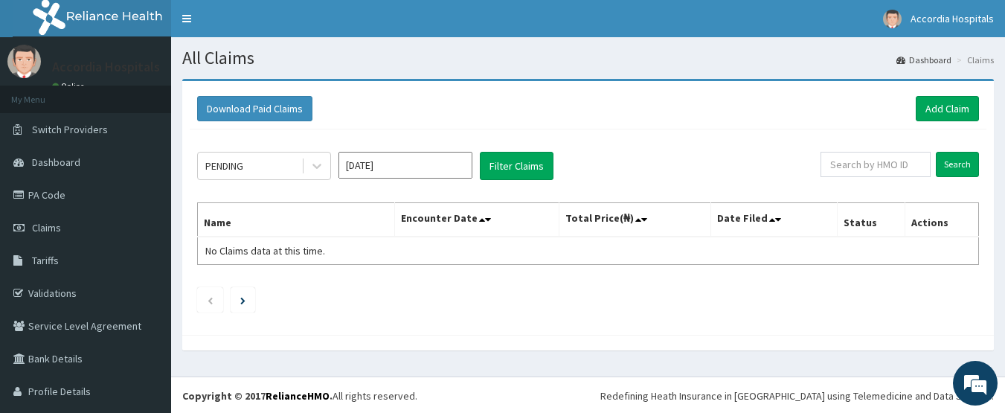
click at [373, 163] on input "Aug 2025" at bounding box center [405, 165] width 134 height 27
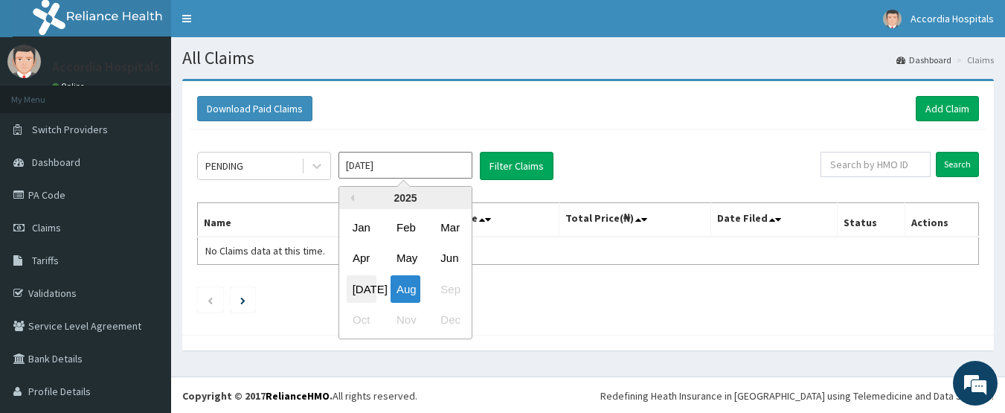
click at [360, 291] on div "Jul" at bounding box center [362, 289] width 30 height 28
type input "Jul 2025"
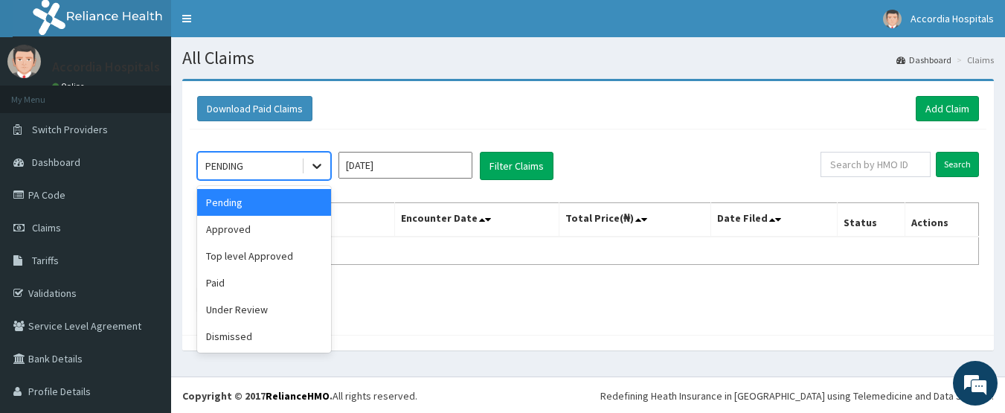
click at [315, 166] on icon at bounding box center [316, 166] width 9 height 5
click at [253, 229] on div "Approved" at bounding box center [264, 229] width 134 height 27
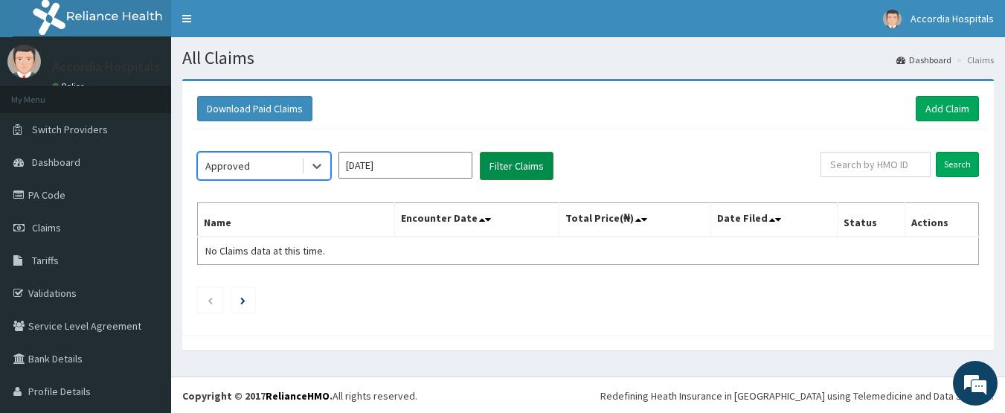
click at [529, 164] on button "Filter Claims" at bounding box center [517, 166] width 74 height 28
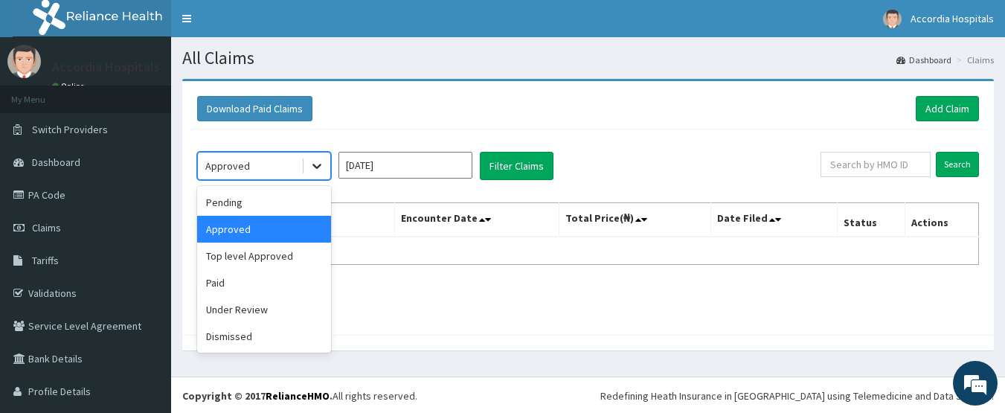
click at [320, 167] on icon at bounding box center [316, 165] width 15 height 15
drag, startPoint x: 268, startPoint y: 282, endPoint x: 306, endPoint y: 248, distance: 51.1
click at [273, 280] on div "Paid" at bounding box center [264, 282] width 134 height 27
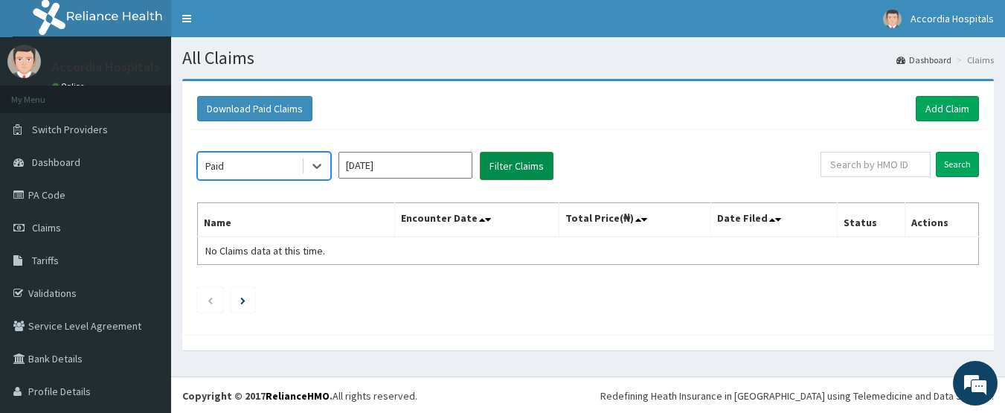
click at [522, 157] on button "Filter Claims" at bounding box center [517, 166] width 74 height 28
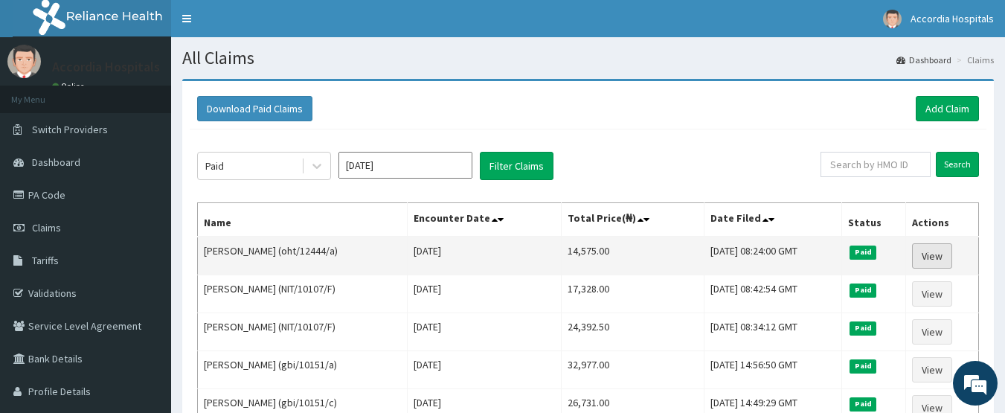
click at [935, 254] on link "View" at bounding box center [932, 255] width 40 height 25
